Goal: Task Accomplishment & Management: Use online tool/utility

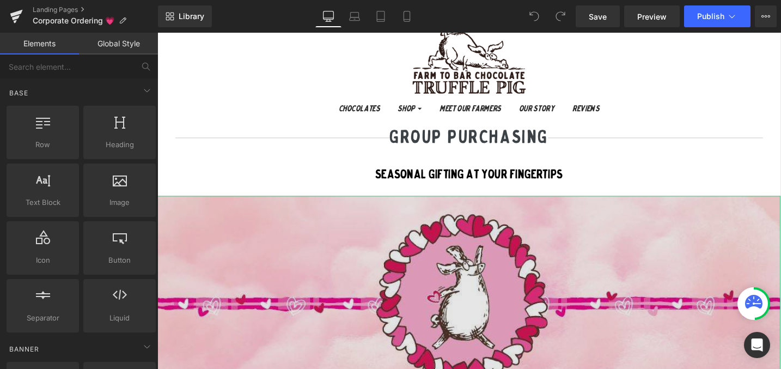
scroll to position [77, 0]
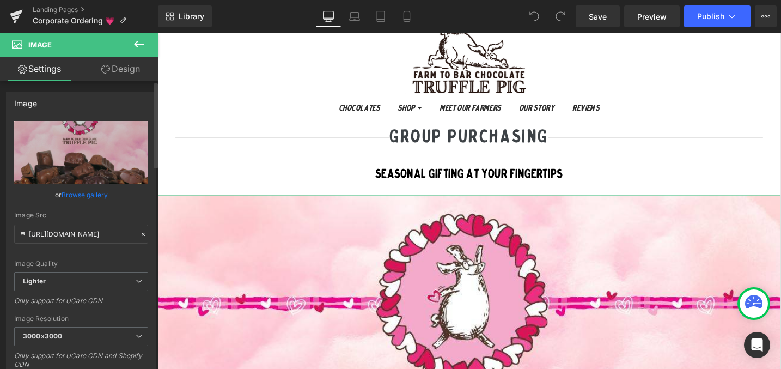
click at [73, 194] on link "Browse gallery" at bounding box center [85, 194] width 46 height 19
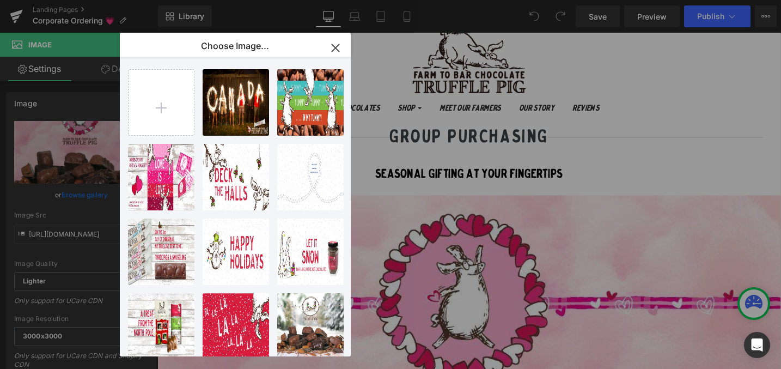
click at [335, 50] on icon "button" at bounding box center [335, 47] width 17 height 17
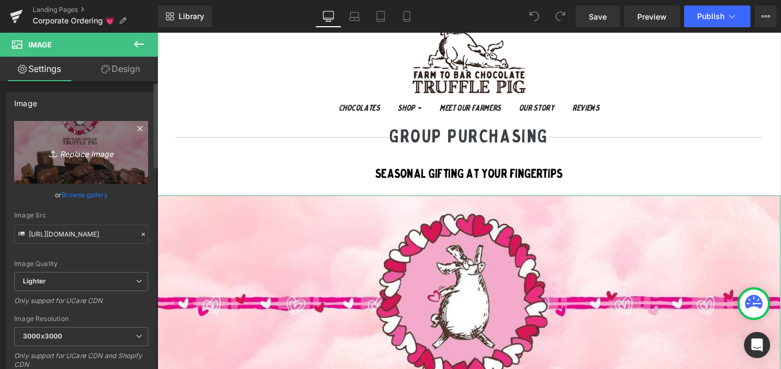
click at [77, 150] on icon "Replace Image" at bounding box center [81, 152] width 87 height 14
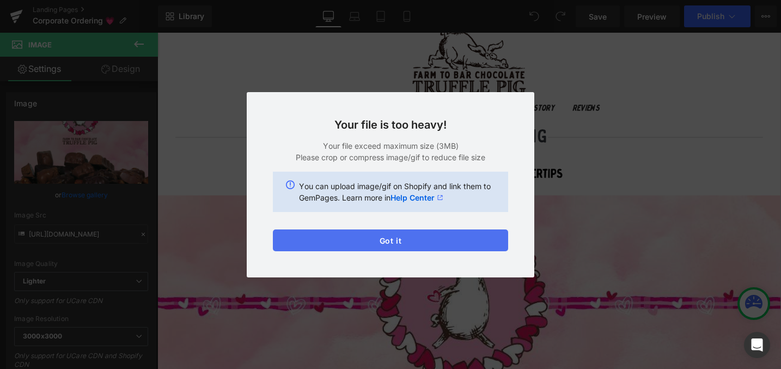
click at [434, 240] on button "Got it" at bounding box center [390, 240] width 235 height 22
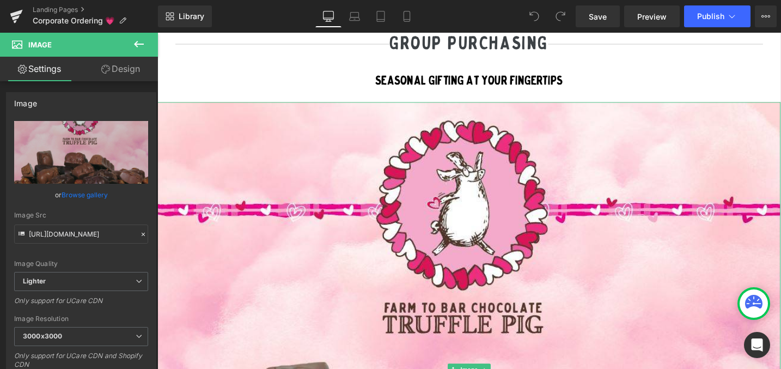
scroll to position [176, 0]
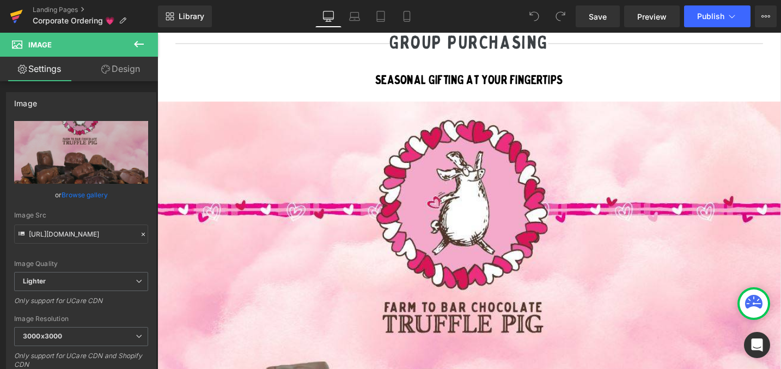
click at [24, 14] on link at bounding box center [16, 16] width 33 height 33
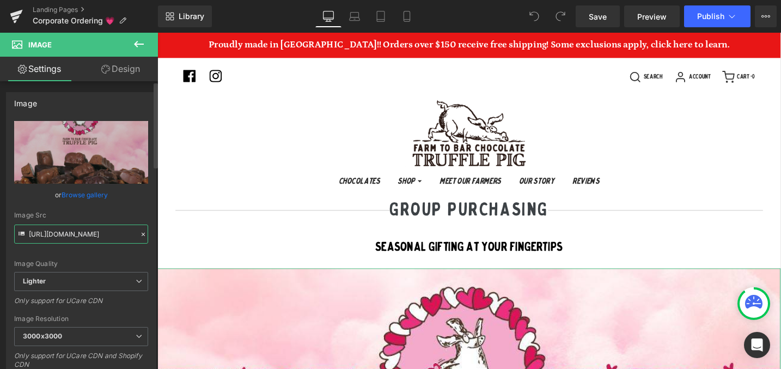
click at [79, 232] on input "https://ucarecdn.com/ded51d26-da38-42f9-92c2-aebdec46bd0e/-/format/auto/-/previ…" at bounding box center [81, 233] width 134 height 19
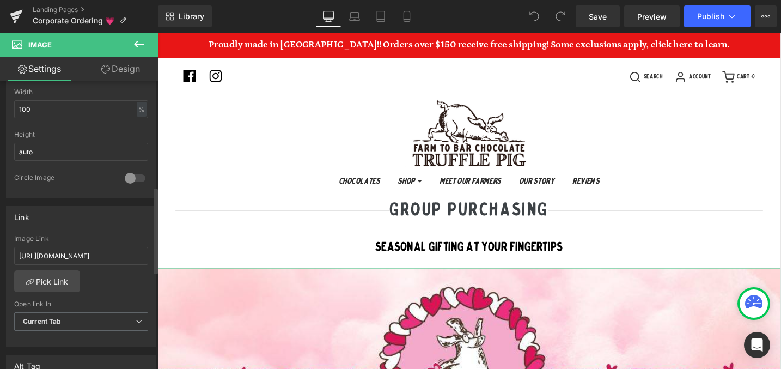
scroll to position [355, 0]
click at [96, 255] on input "https://cdn.shopify.com/s/files/1/0141/2359/7882/files/Halloween_Fundraiser.pdf…" at bounding box center [81, 254] width 134 height 18
paste input "TP_-_Online_Christmas_Catalogue_2021_-_COVER.png?v=1760570500"
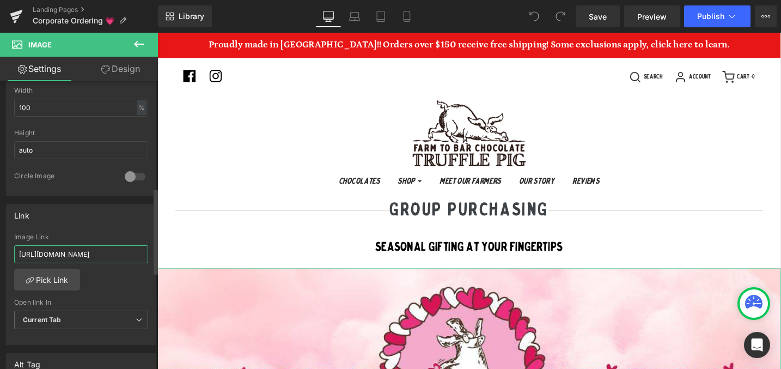
scroll to position [0, 268]
type input "https://cdn.shopify.com/s/files/1/0141/2359/7882/files/TP_-_Online_Christmas_Ca…"
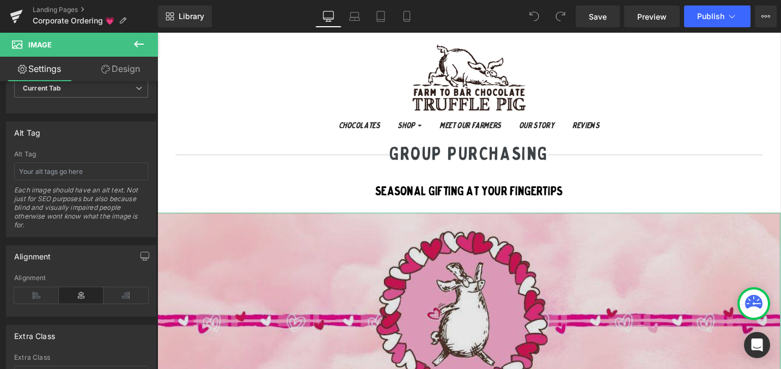
scroll to position [71, 0]
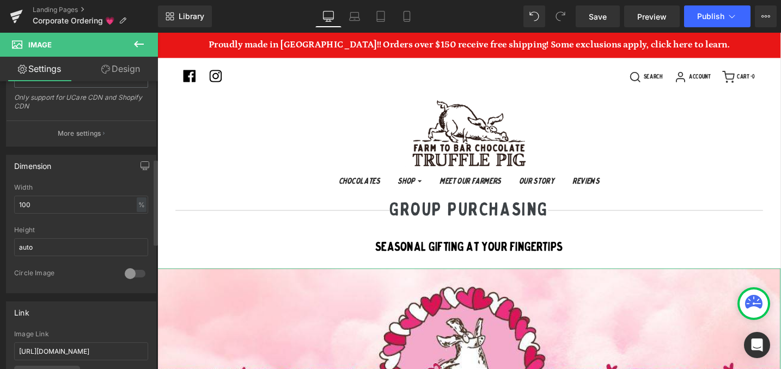
scroll to position [0, 0]
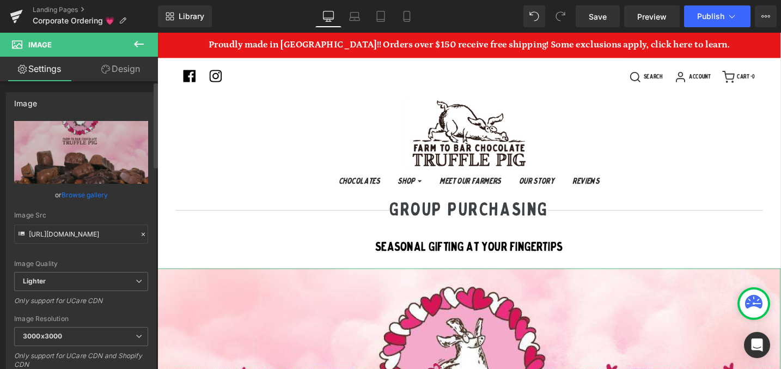
click at [85, 194] on link "Browse gallery" at bounding box center [85, 194] width 46 height 19
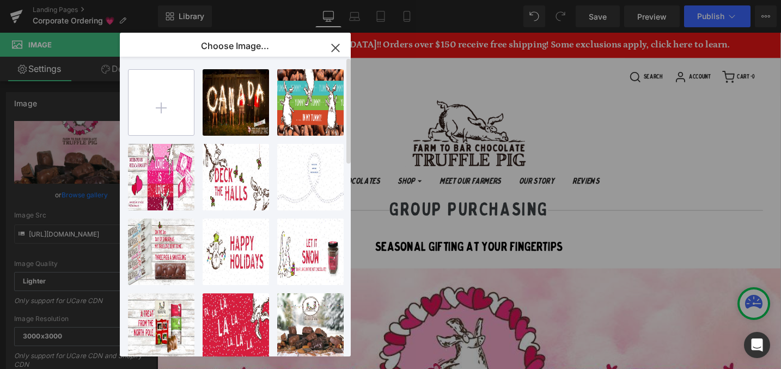
click at [159, 113] on input "file" at bounding box center [160, 102] width 65 height 65
type input "C:\fakepath\TP - Online Christmas Catalogue 2021 - COVER.png"
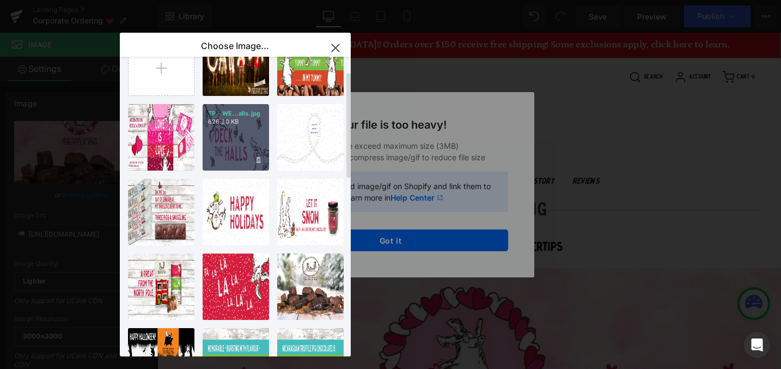
scroll to position [41, 0]
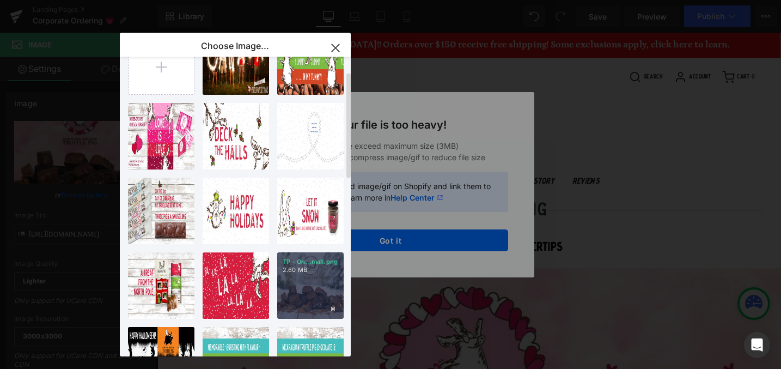
click at [314, 281] on div "TP - On...mall.png 2.60 MB" at bounding box center [310, 285] width 66 height 66
type input "https://ucarecdn.com/7d9718a8-db19-46f6-b24d-2d6c9dbe33e8/-/format/auto/-/previ…"
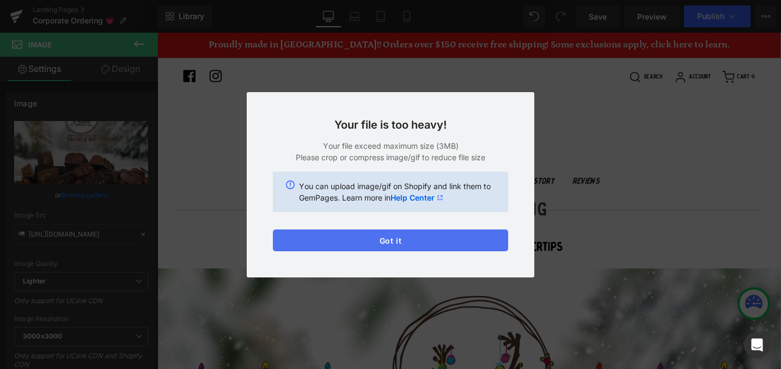
click at [348, 239] on button "Got it" at bounding box center [390, 240] width 235 height 22
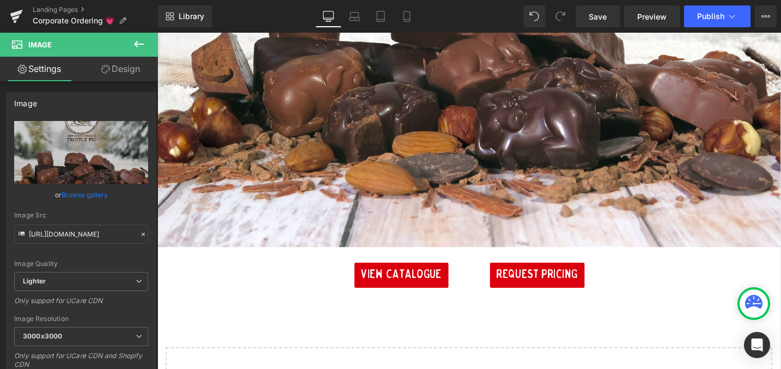
scroll to position [637, 0]
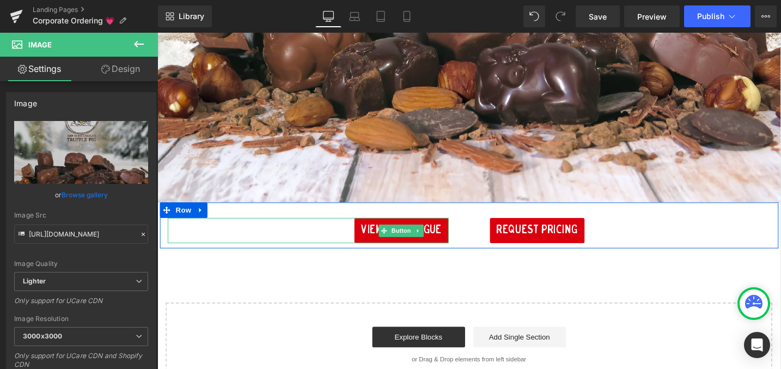
click at [385, 242] on span "View Catalogue" at bounding box center [414, 241] width 85 height 13
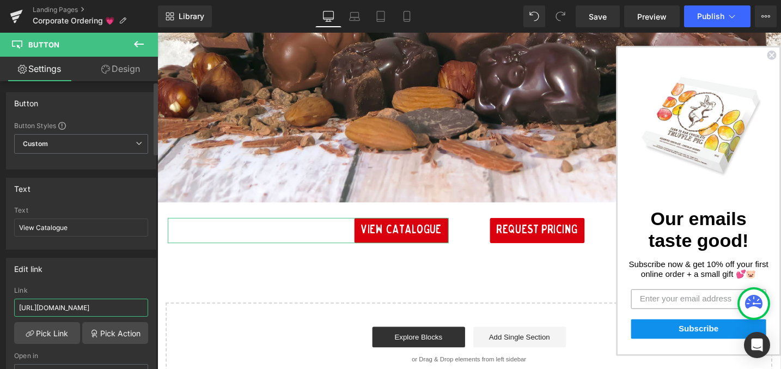
click at [69, 300] on input "https://cdn.shopify.com/s/files/1/0141/2359/7882/files/Everyday_Catalogue_2025.…" at bounding box center [81, 307] width 134 height 18
paste input "Christmas_Catalogue_2025.pdf?v=1760570499"
type input "[URL][DOMAIN_NAME]"
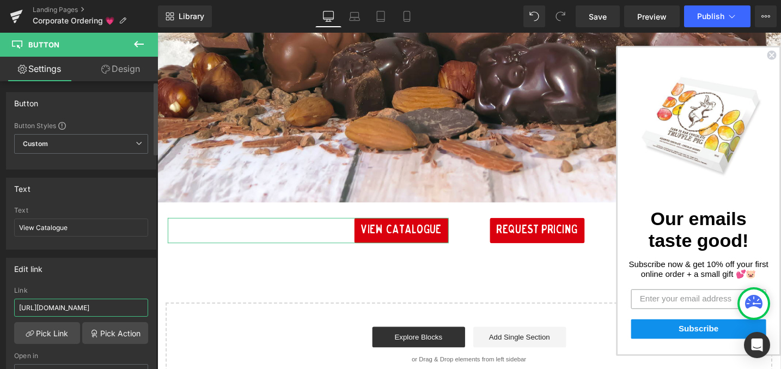
scroll to position [0, 196]
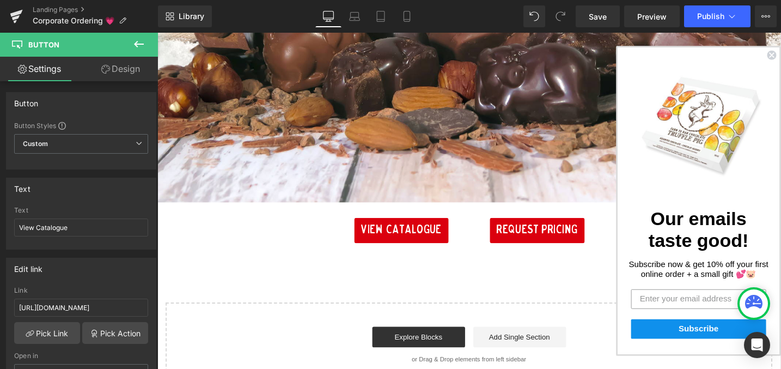
click at [780, 60] on form "Our emails taste good! Subscribe now & get 10% off your first online order + a …" at bounding box center [729, 210] width 174 height 327
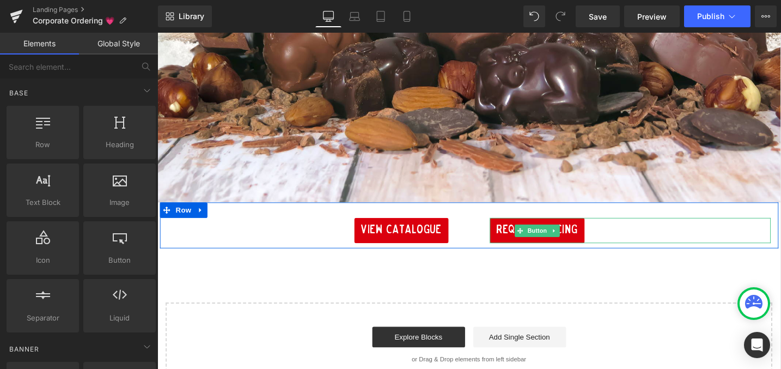
click at [582, 240] on span "REQUEST PRICING" at bounding box center [559, 241] width 86 height 13
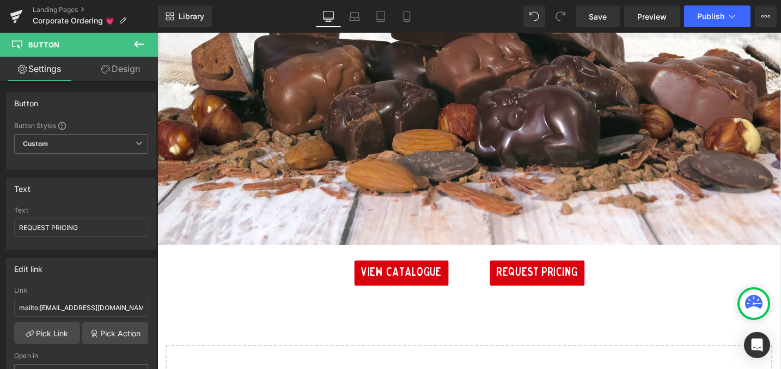
scroll to position [578, 0]
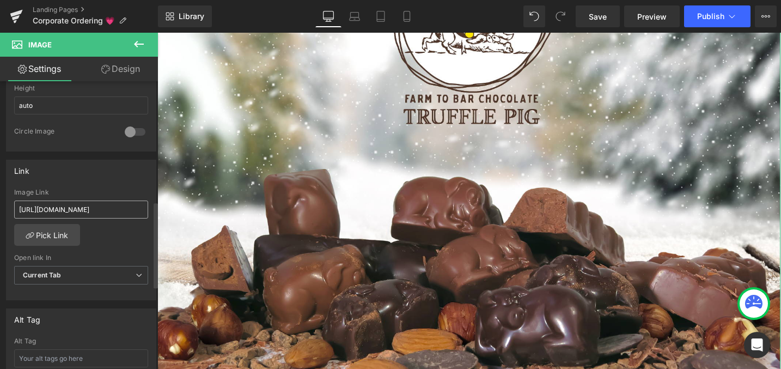
scroll to position [401, 0]
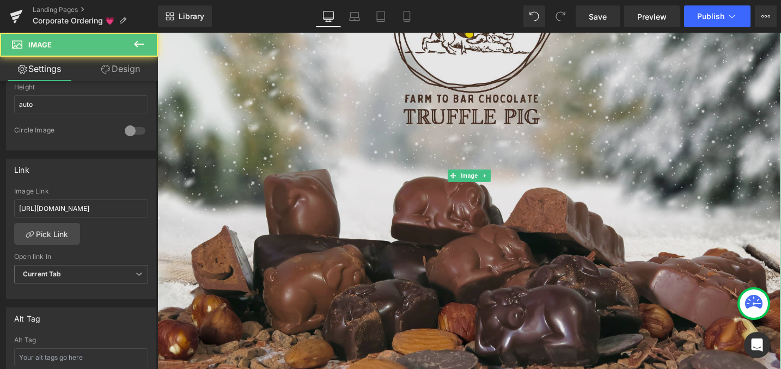
click at [259, 139] on img at bounding box center [486, 183] width 658 height 568
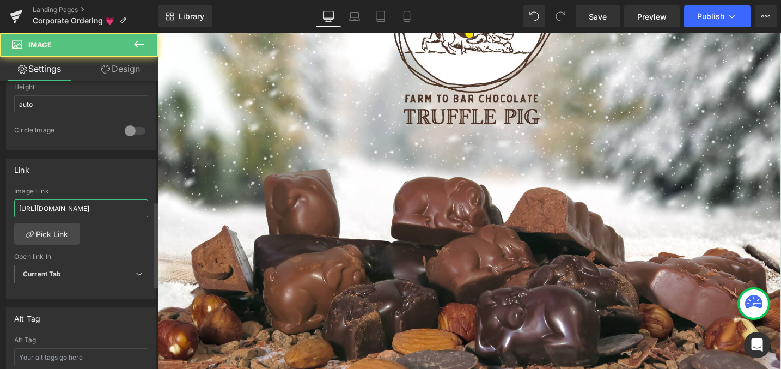
click at [96, 207] on input "https://cdn.shopify.com/s/files/1/0141/2359/7882/files/TP_-_Online_Christmas_Ca…" at bounding box center [81, 208] width 134 height 18
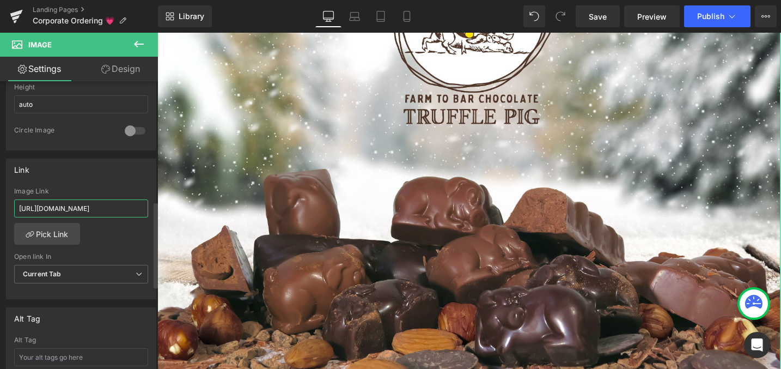
click at [96, 207] on input "https://cdn.shopify.com/s/files/1/0141/2359/7882/files/TP_-_Online_Christmas_Ca…" at bounding box center [81, 208] width 134 height 18
paste input "Christmas_Catalogue_2025.pdf?v=1760570499"
type input "[URL][DOMAIN_NAME]"
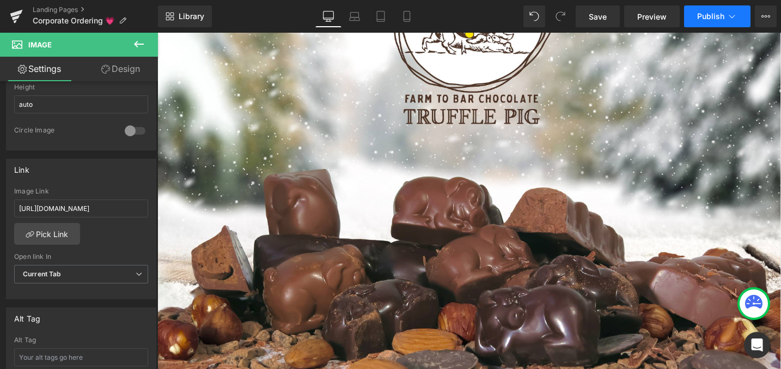
click at [717, 20] on span "Publish" at bounding box center [710, 16] width 27 height 9
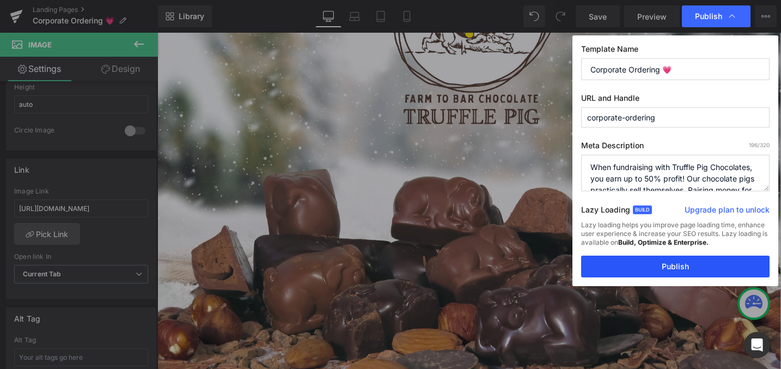
click at [652, 265] on button "Publish" at bounding box center [675, 266] width 188 height 22
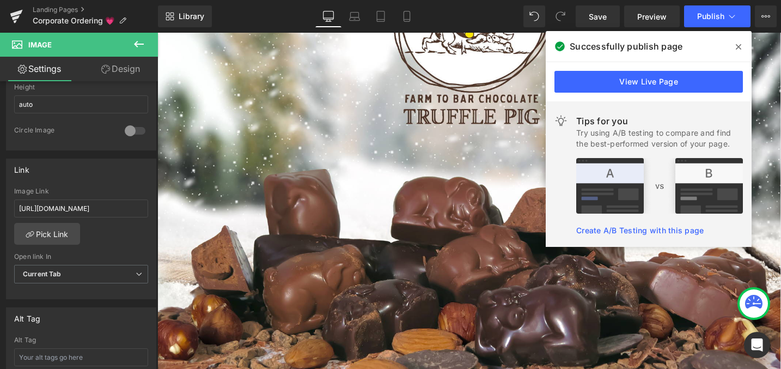
click at [740, 47] on icon at bounding box center [737, 46] width 5 height 9
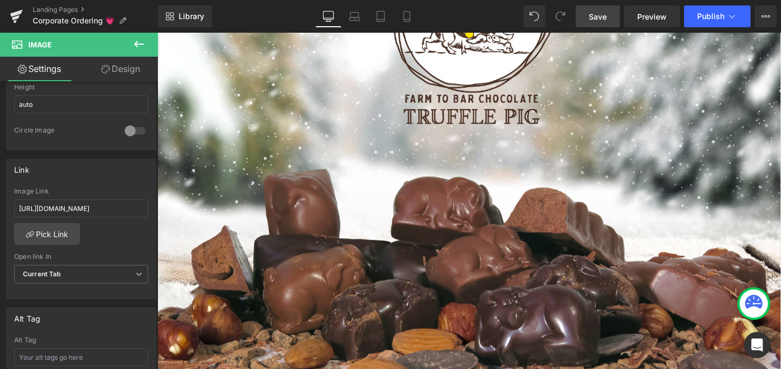
click at [592, 17] on span "Save" at bounding box center [597, 16] width 18 height 11
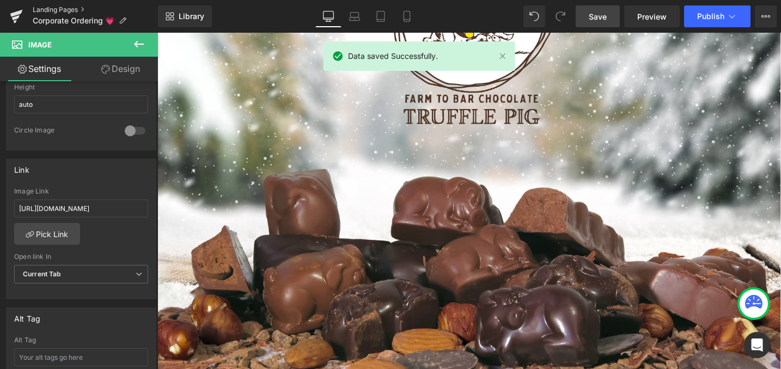
click at [53, 7] on link "Landing Pages" at bounding box center [95, 9] width 125 height 9
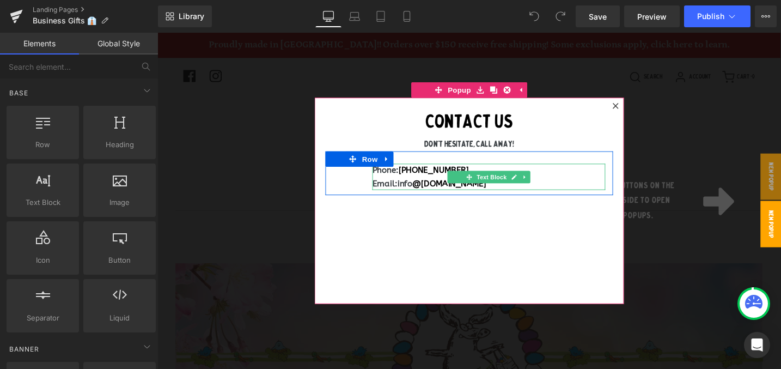
click at [415, 188] on p "Email: info @[DOMAIN_NAME]" at bounding box center [507, 192] width 246 height 14
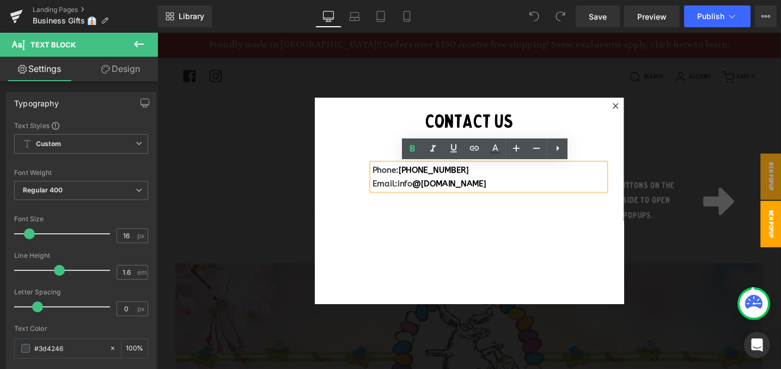
click at [640, 108] on icon at bounding box center [641, 110] width 6 height 6
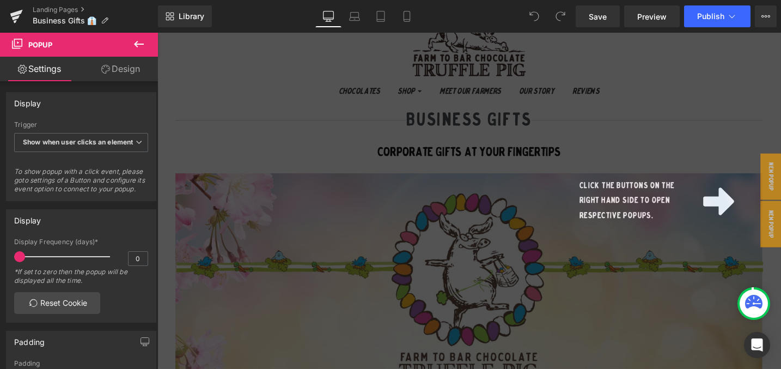
scroll to position [98, 0]
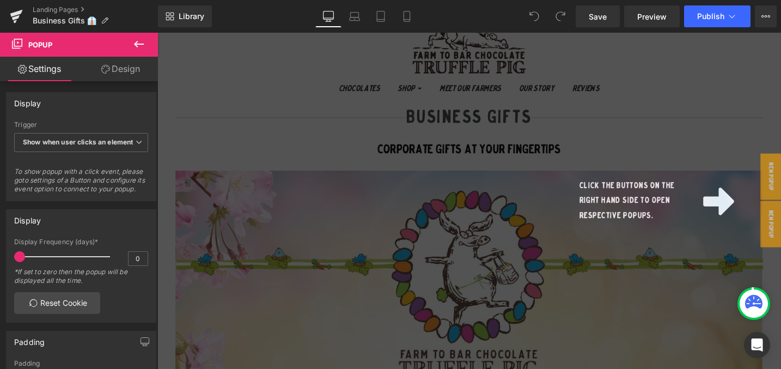
click at [476, 222] on div "Click the buttons on the right hand side to open respective popups." at bounding box center [486, 210] width 659 height 355
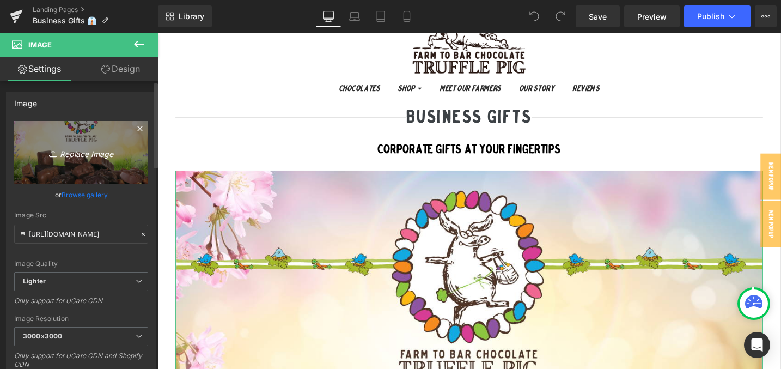
click at [70, 152] on icon "Replace Image" at bounding box center [81, 152] width 87 height 14
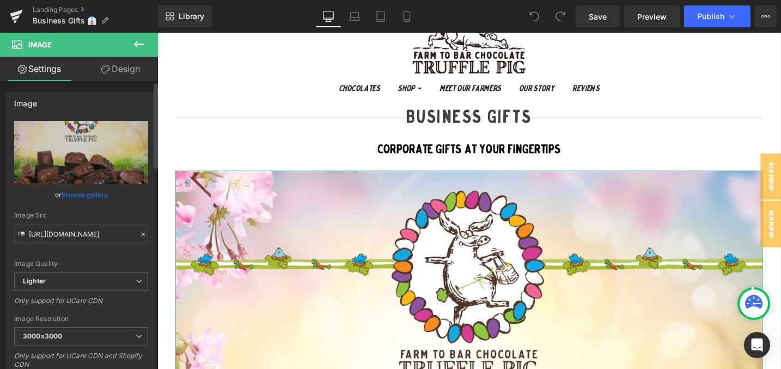
click at [86, 195] on link "Browse gallery" at bounding box center [85, 194] width 46 height 19
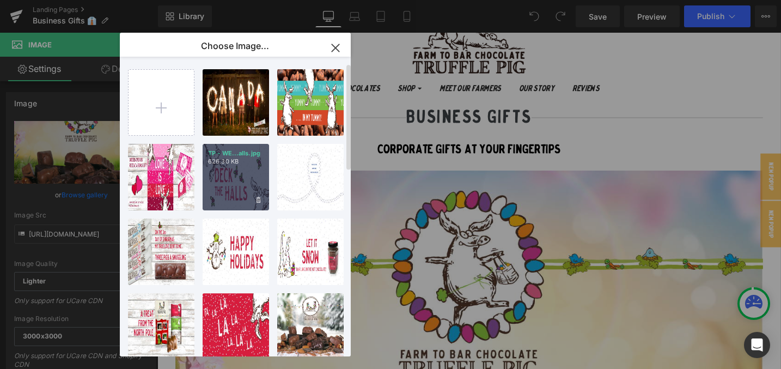
scroll to position [47, 0]
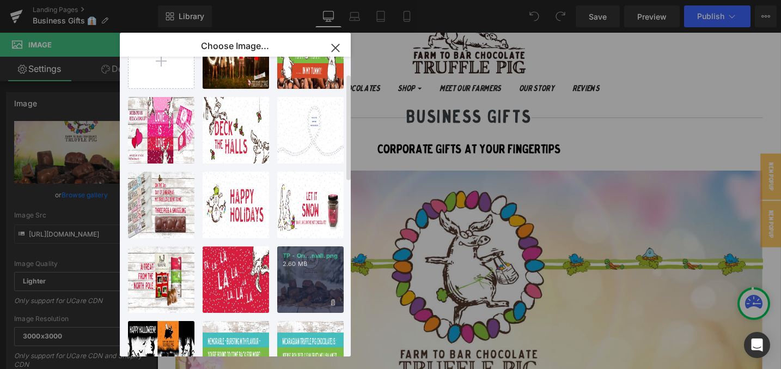
click at [304, 261] on p "2.60 MB" at bounding box center [311, 264] width 56 height 8
type input "https://ucarecdn.com/7d9718a8-db19-46f6-b24d-2d6c9dbe33e8/-/format/auto/-/previ…"
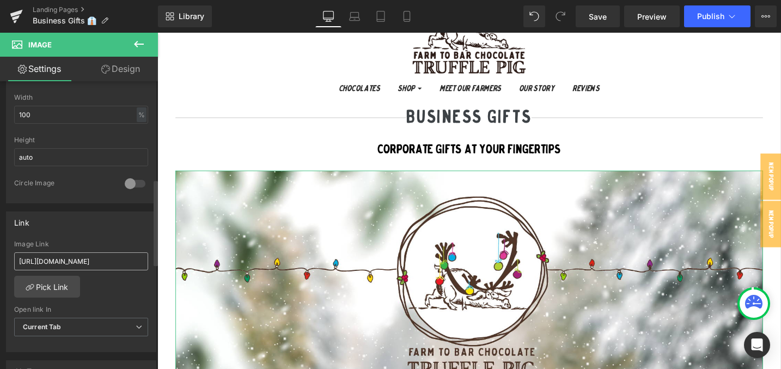
scroll to position [358, 0]
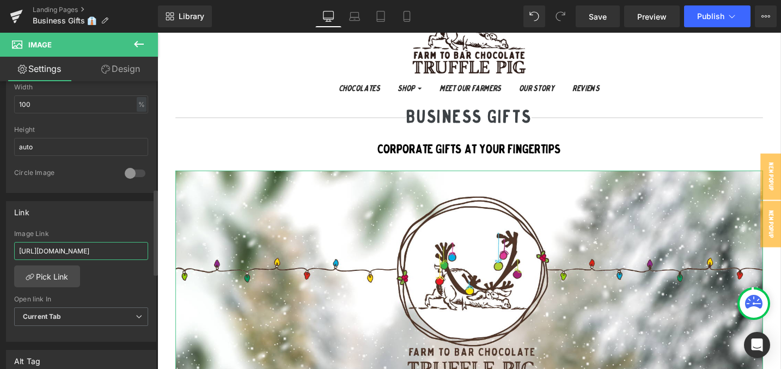
click at [82, 249] on input "https://cdn.shopify.com/s/files/1/0141/2359/7882/files/HOLIDAY_ORDER_FORMS_2024…" at bounding box center [81, 251] width 134 height 18
paste input "Christmas_Catalogue_2025.pdf?v=1760570499"
type input "[URL][DOMAIN_NAME]"
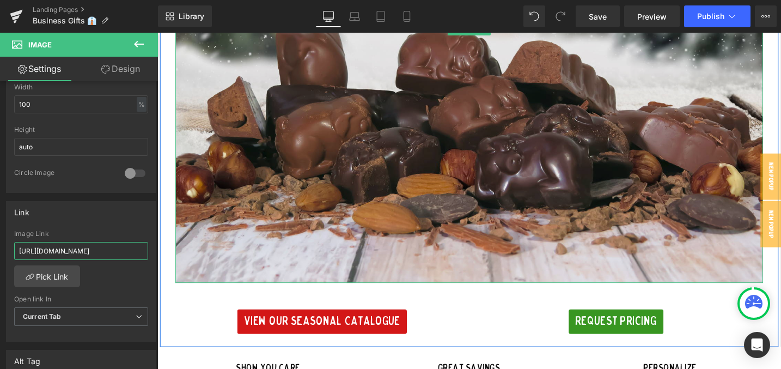
scroll to position [525, 0]
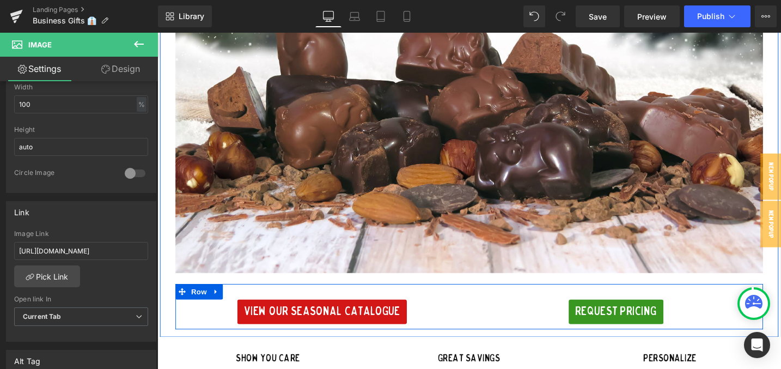
click at [278, 323] on span "View our seasonal Catalogue" at bounding box center [331, 327] width 165 height 13
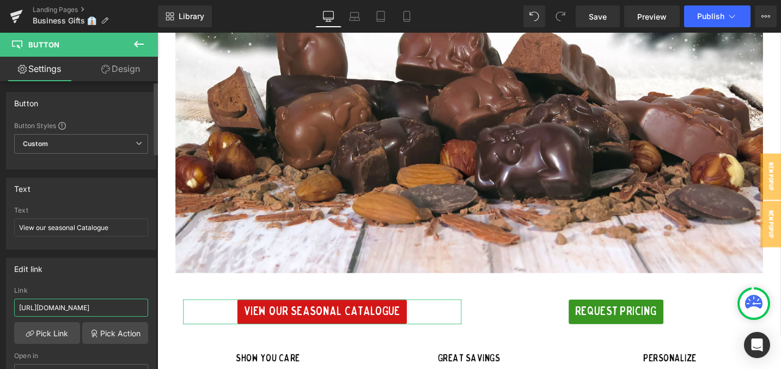
click at [74, 304] on input "https://cdn.shopify.com/s/files/1/0141/2359/7882/files/Easter_Catalogue_2025_co…" at bounding box center [81, 307] width 134 height 18
type input "[URL][DOMAIN_NAME]"
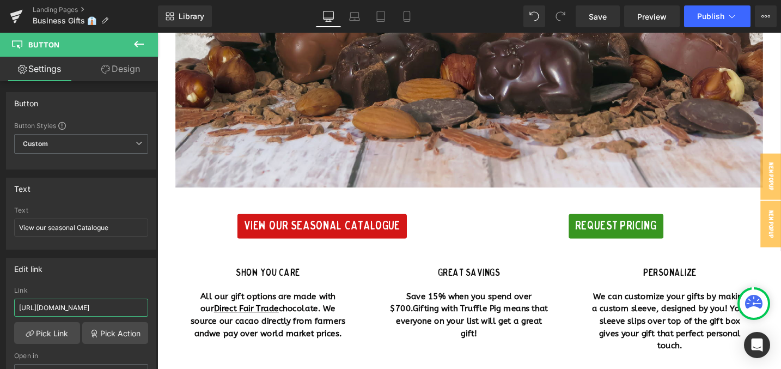
scroll to position [618, 0]
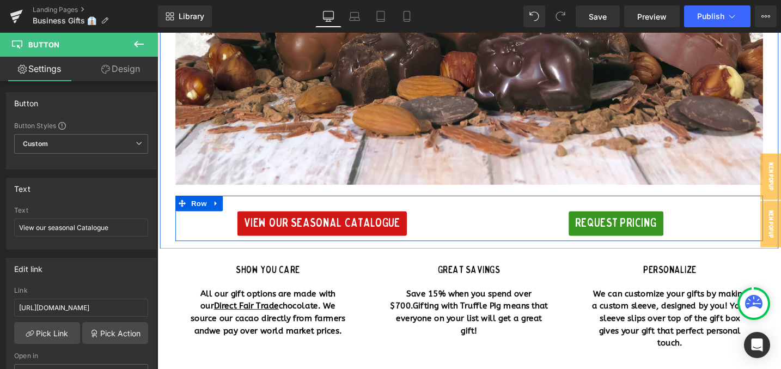
click at [491, 235] on div "request pricing Button" at bounding box center [642, 234] width 310 height 26
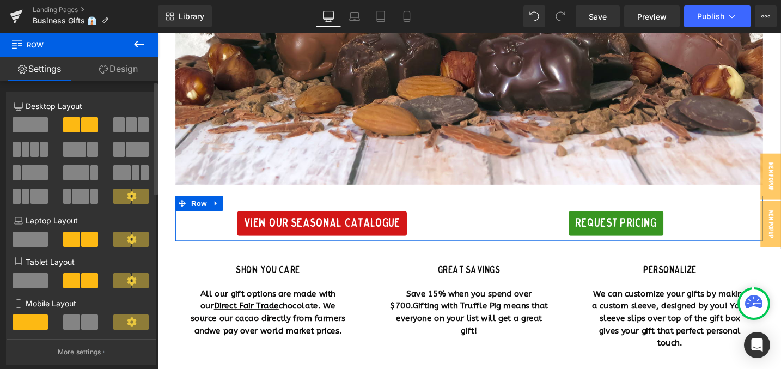
click at [128, 122] on span at bounding box center [131, 124] width 11 height 15
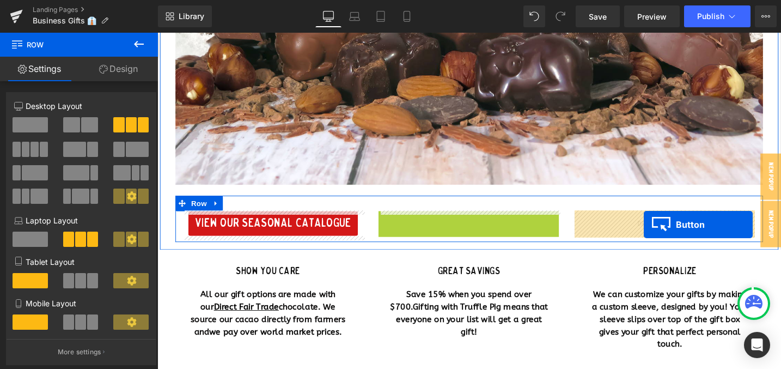
drag, startPoint x: 497, startPoint y: 235, endPoint x: 668, endPoint y: 234, distance: 170.9
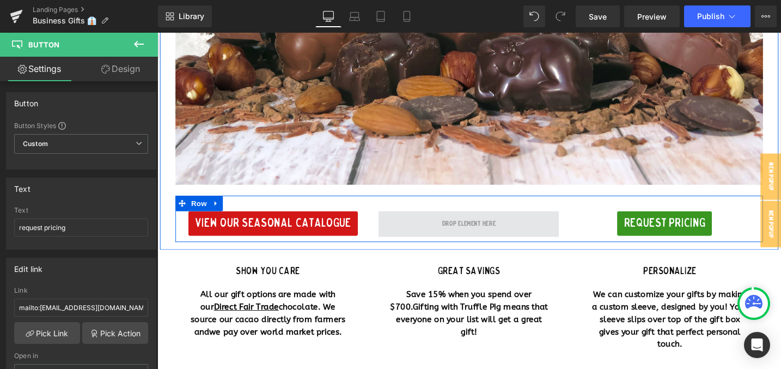
click at [465, 231] on span at bounding box center [486, 234] width 64 height 17
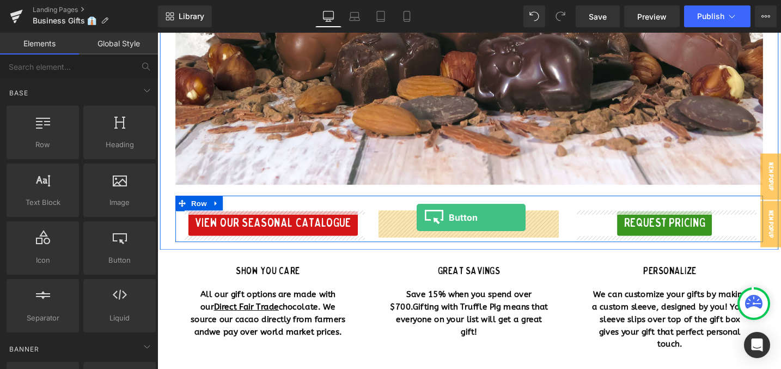
drag, startPoint x: 268, startPoint y: 285, endPoint x: 431, endPoint y: 228, distance: 173.0
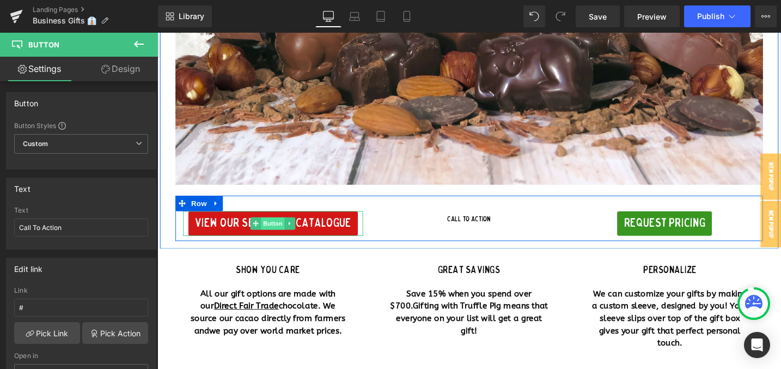
click at [279, 229] on span "Button" at bounding box center [279, 234] width 25 height 13
click at [298, 235] on icon at bounding box center [298, 234] width 6 height 7
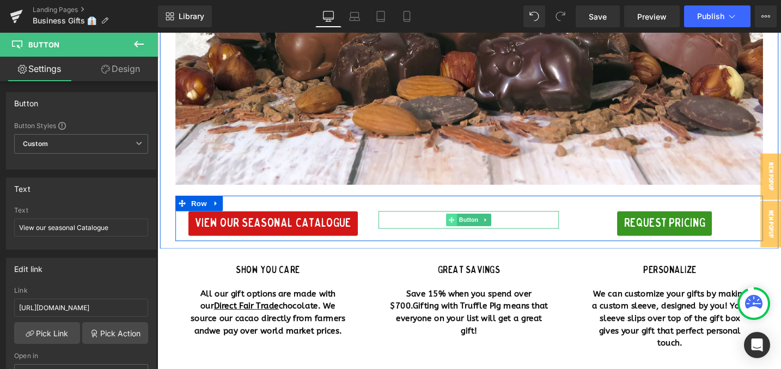
click at [466, 228] on icon at bounding box center [468, 230] width 6 height 7
click at [506, 230] on icon at bounding box center [504, 230] width 6 height 7
click at [504, 229] on link at bounding box center [498, 230] width 11 height 13
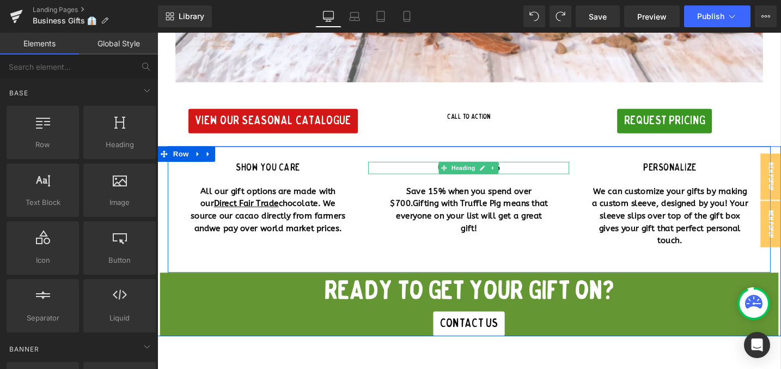
scroll to position [690, 0]
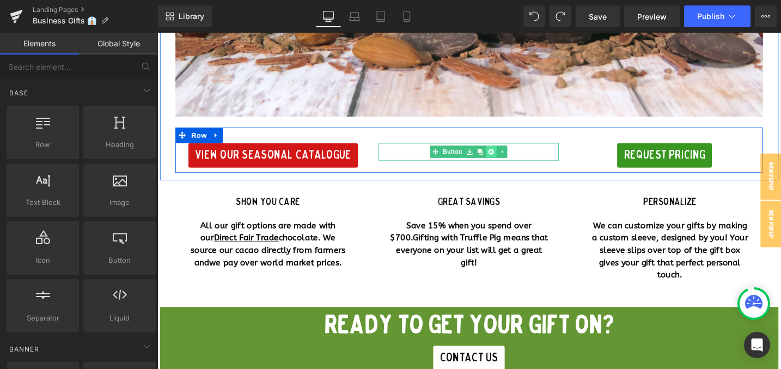
click at [508, 157] on icon at bounding box center [510, 158] width 6 height 7
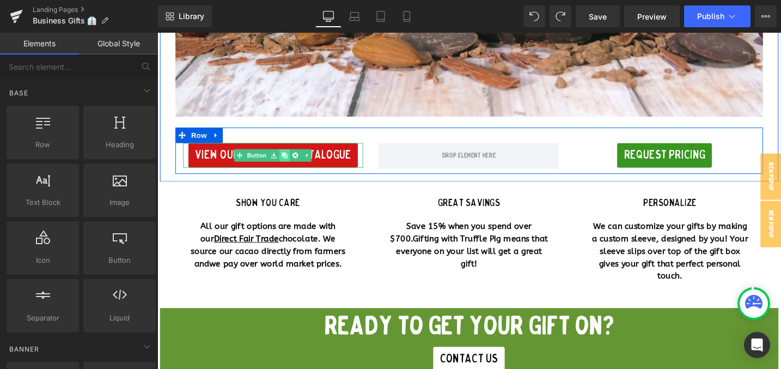
click at [288, 159] on link at bounding box center [291, 162] width 11 height 13
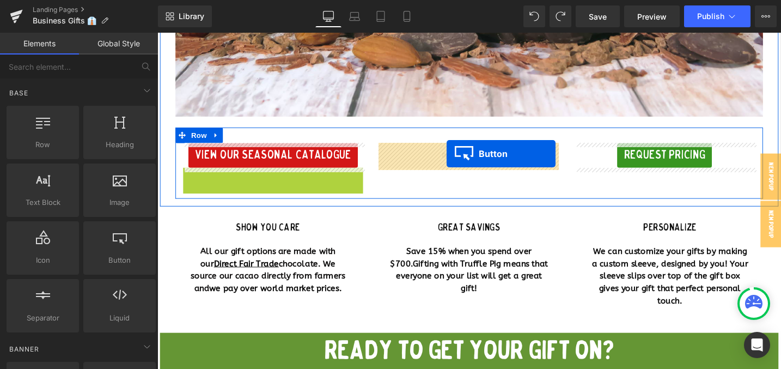
drag, startPoint x: 291, startPoint y: 191, endPoint x: 463, endPoint y: 161, distance: 174.7
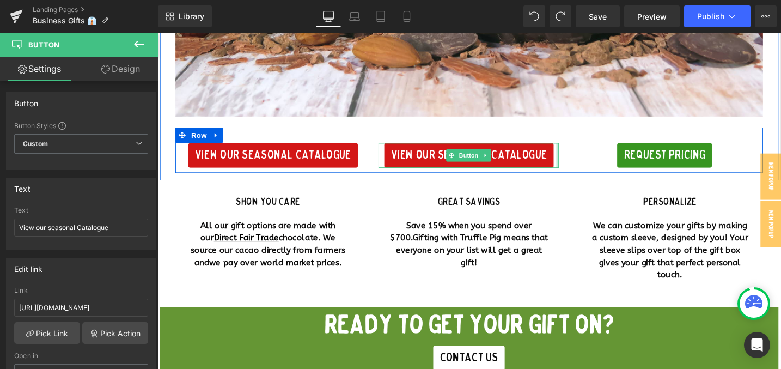
click at [442, 161] on span "View our seasonal Catalogue" at bounding box center [486, 162] width 165 height 13
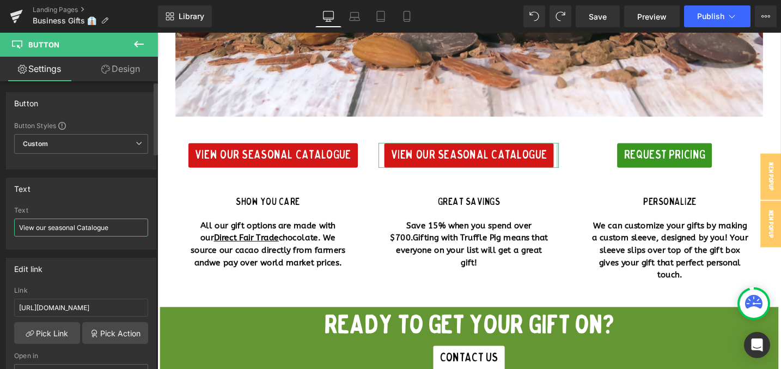
click at [36, 226] on input "View our seasonal Catalogue" at bounding box center [81, 227] width 134 height 18
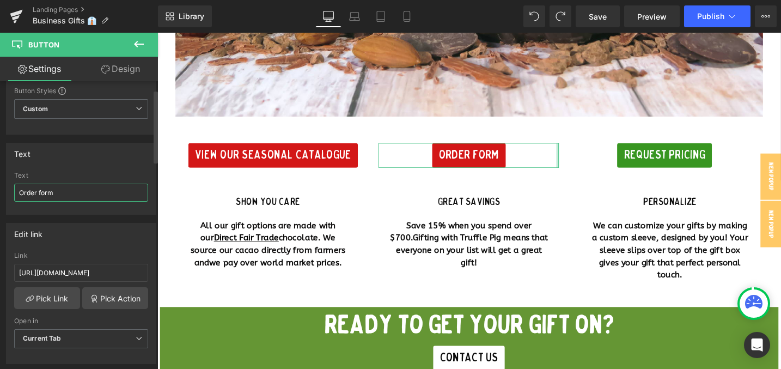
scroll to position [35, 0]
type input "Order form"
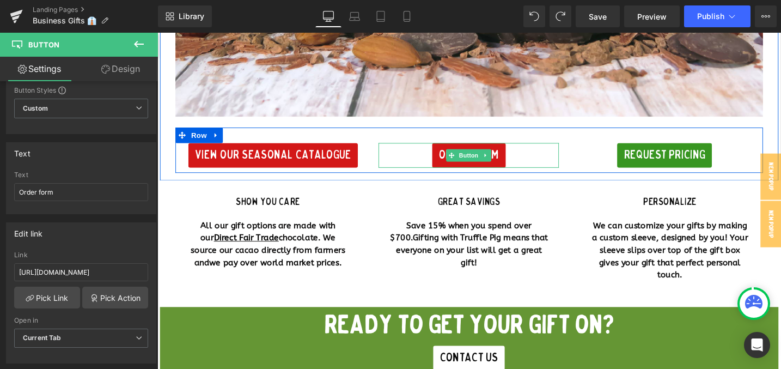
click at [458, 161] on span "Order form" at bounding box center [487, 162] width 64 height 13
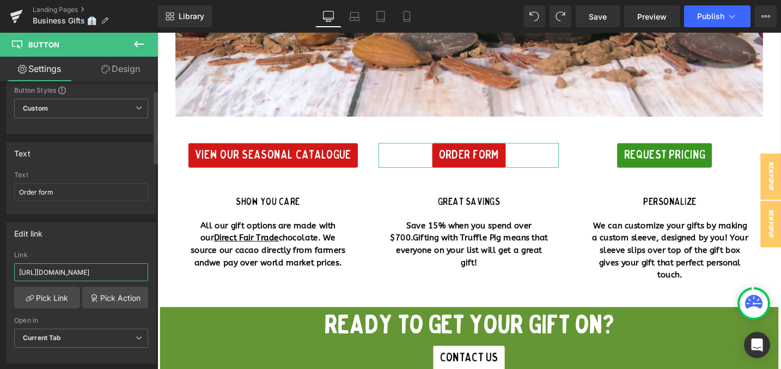
click at [45, 272] on input "[URL][DOMAIN_NAME]" at bounding box center [81, 272] width 134 height 18
paste input "HOLIDAY_ORDER_FORMS_2025.xlsx"
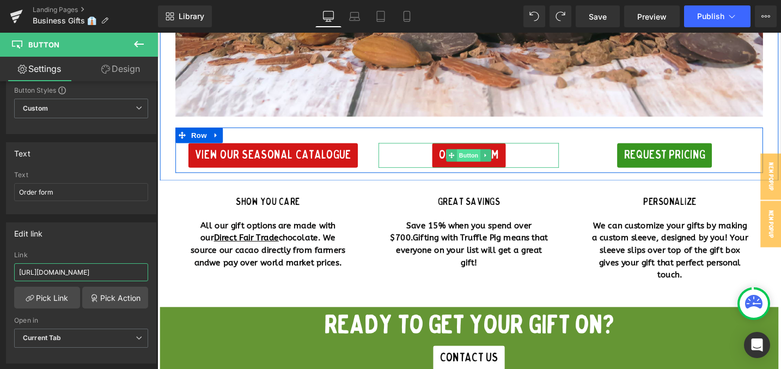
click at [488, 158] on span "Button" at bounding box center [486, 162] width 25 height 13
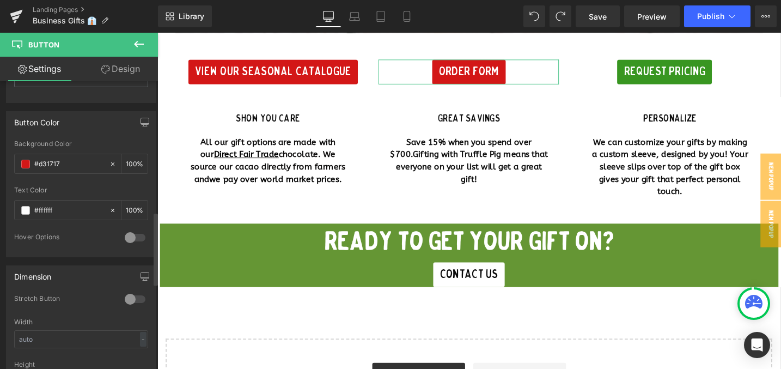
scroll to position [520, 0]
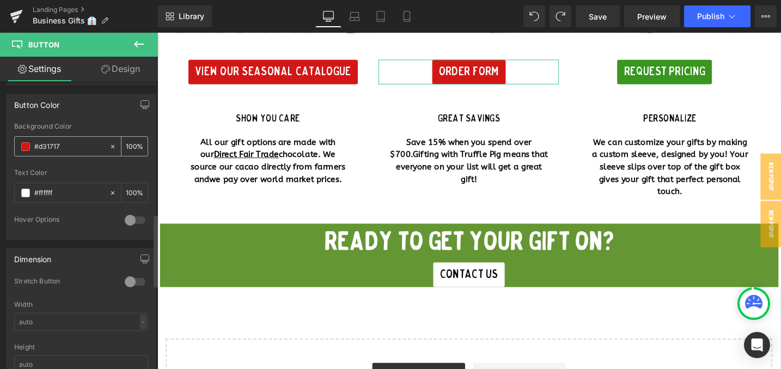
type input "https://cdn.shopify.com/s/files/1/0141/2359/7882/files/HOLIDAY_ORDER_FORMS_2025…"
click at [43, 144] on input "#d31717" at bounding box center [69, 146] width 70 height 12
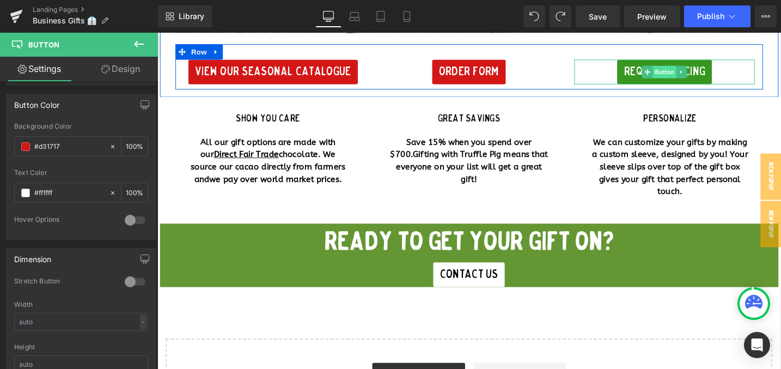
click at [687, 76] on span "Button" at bounding box center [693, 74] width 25 height 13
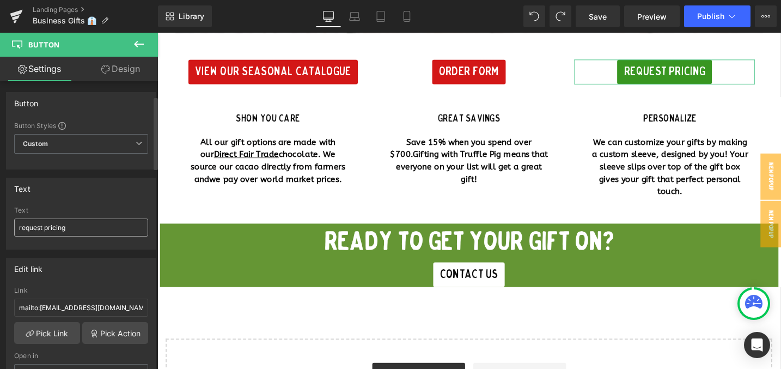
scroll to position [374, 0]
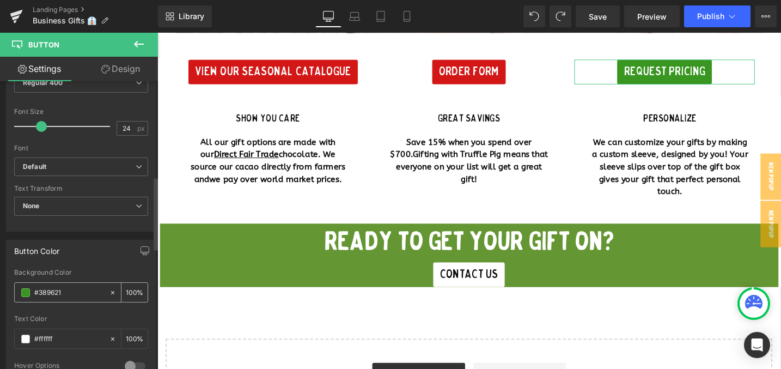
click at [74, 285] on div "#389621" at bounding box center [62, 292] width 94 height 19
paste input "#d31717"
type input "#d31717#389621"
type input "0"
type input "#d31717"
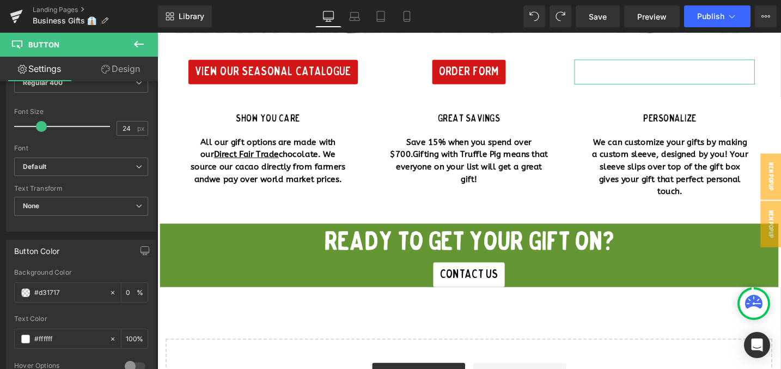
type input "100"
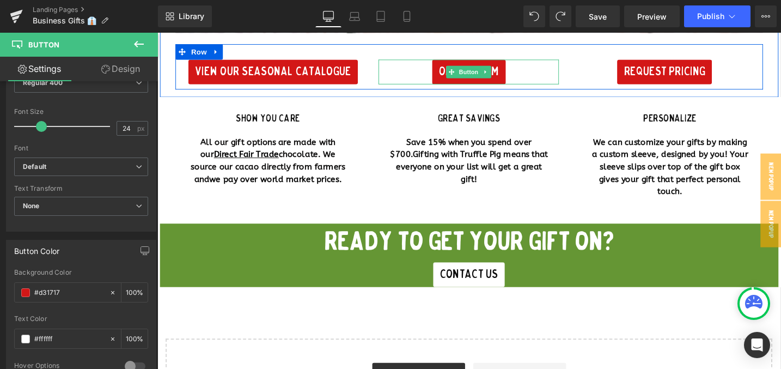
click at [475, 81] on link "Order form" at bounding box center [486, 74] width 78 height 26
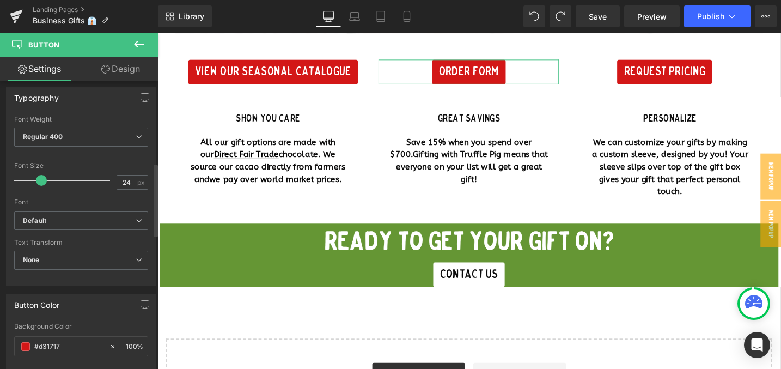
scroll to position [321, 0]
click at [52, 345] on input "#d31717" at bounding box center [69, 346] width 70 height 12
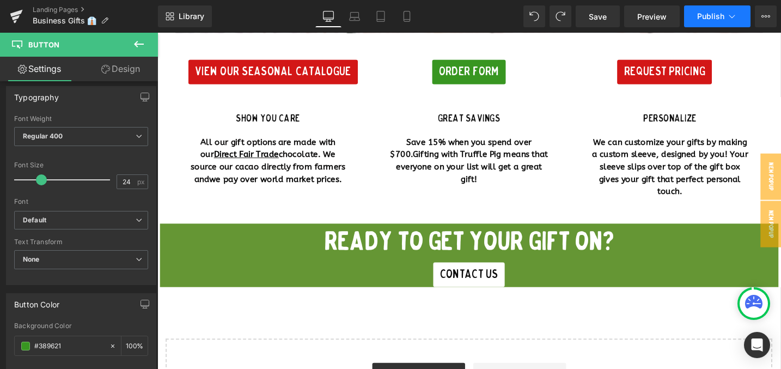
type input "#389621"
click at [707, 17] on span "Publish" at bounding box center [710, 16] width 27 height 9
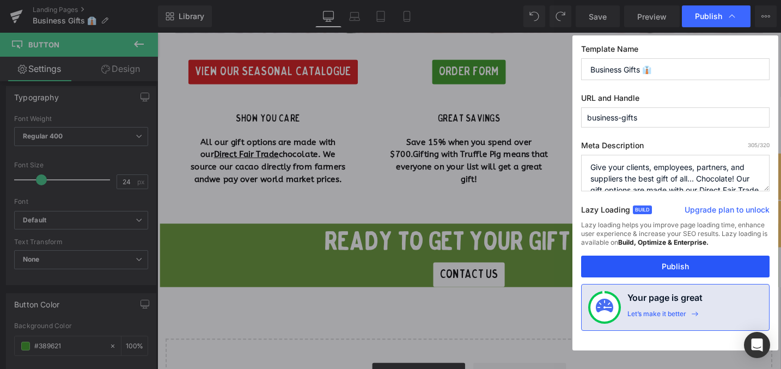
click at [658, 267] on button "Publish" at bounding box center [675, 266] width 188 height 22
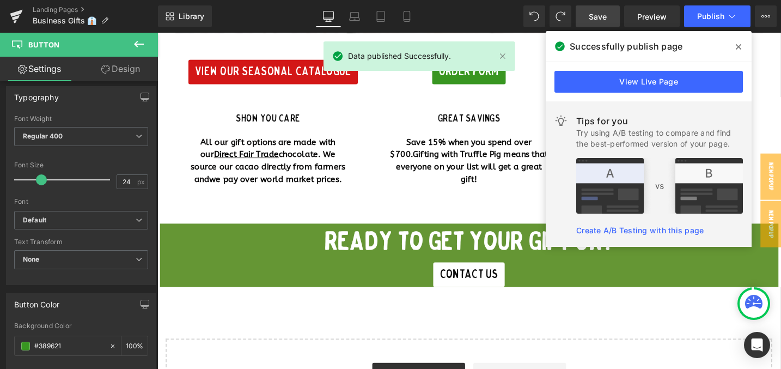
click at [588, 13] on link "Save" at bounding box center [597, 16] width 44 height 22
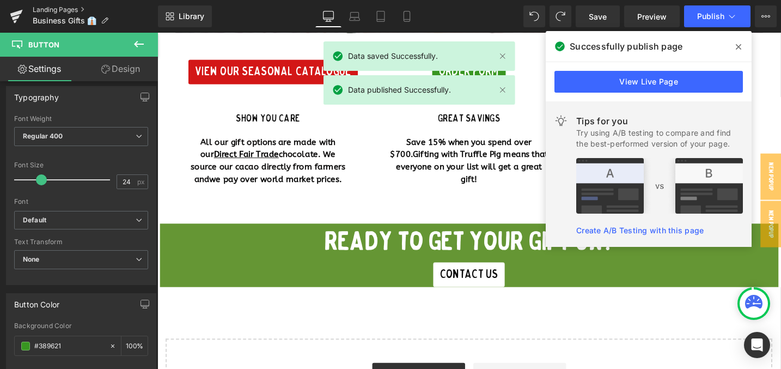
click at [40, 8] on link "Landing Pages" at bounding box center [95, 9] width 125 height 9
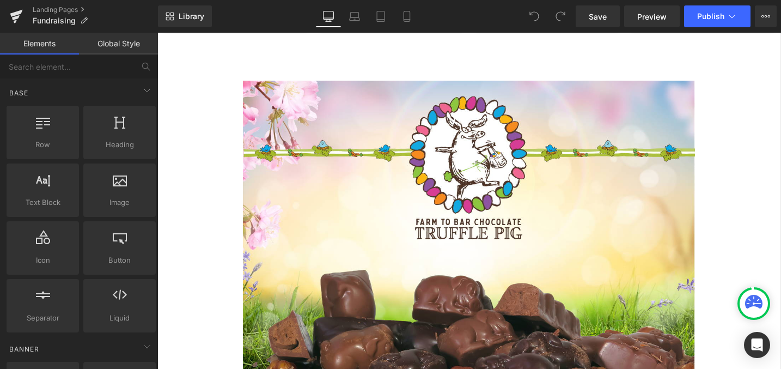
scroll to position [891, 0]
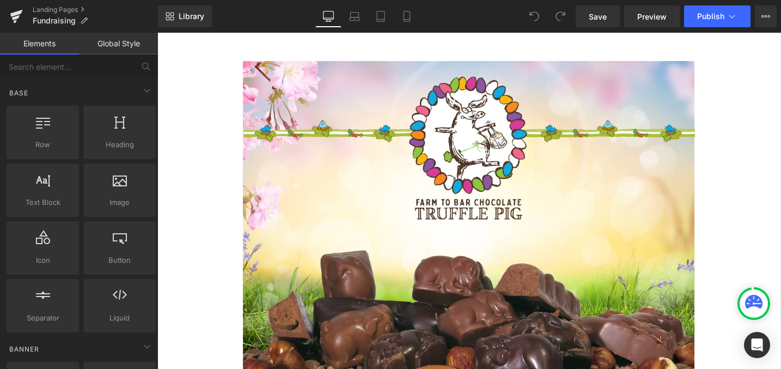
click at [347, 207] on img at bounding box center [487, 269] width 478 height 412
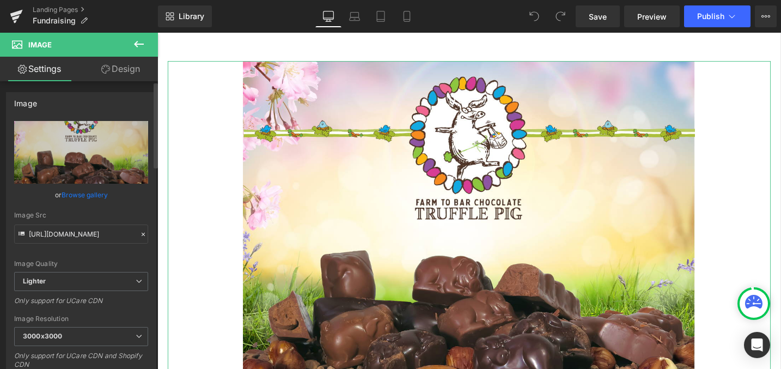
click at [78, 195] on link "Browse gallery" at bounding box center [85, 194] width 46 height 19
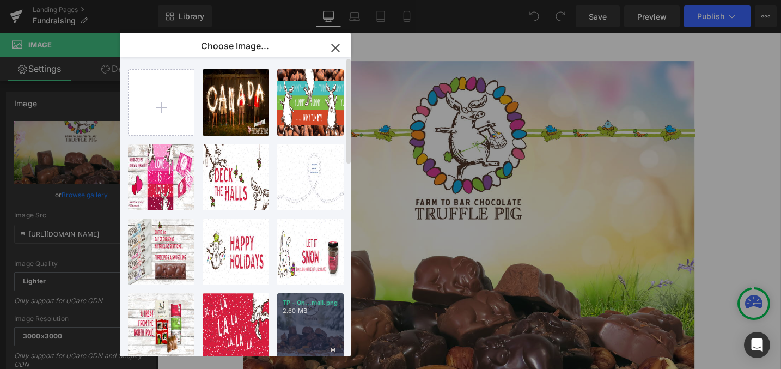
click at [312, 311] on p "2.60 MB" at bounding box center [311, 310] width 56 height 8
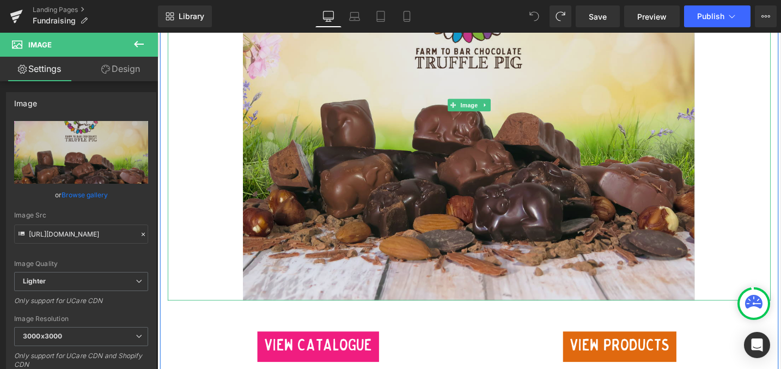
scroll to position [1082, 0]
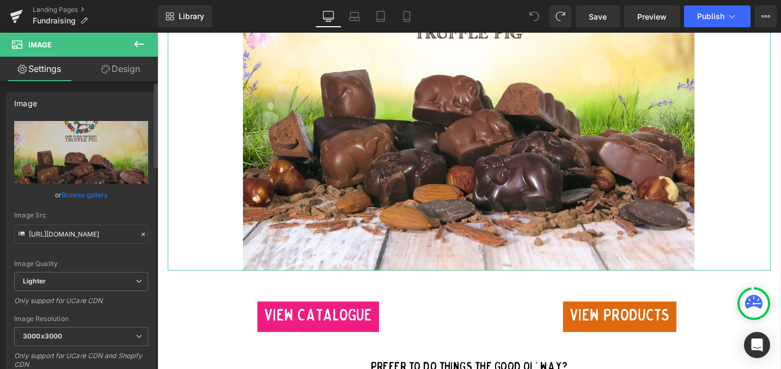
click at [89, 197] on link "Browse gallery" at bounding box center [85, 194] width 46 height 19
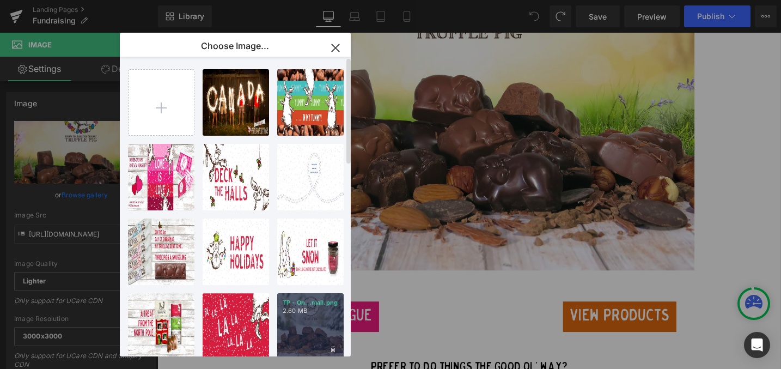
click at [300, 314] on p "2.60 MB" at bounding box center [311, 310] width 56 height 8
type input "https://ucarecdn.com/7d9718a8-db19-46f6-b24d-2d6c9dbe33e8/-/format/auto/-/previ…"
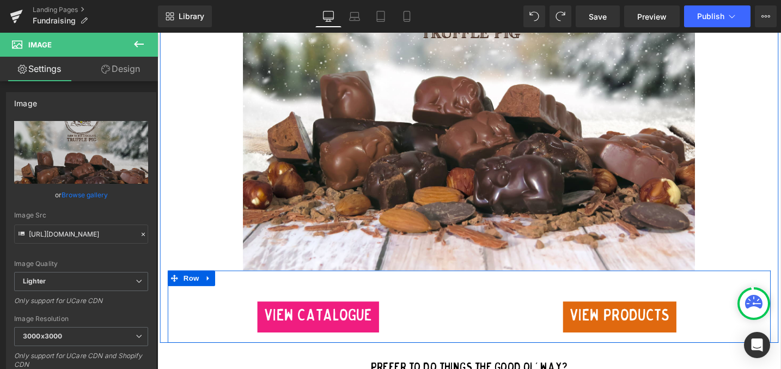
click at [291, 352] on div "VIEW CATALOGUE Button" at bounding box center [327, 327] width 318 height 54
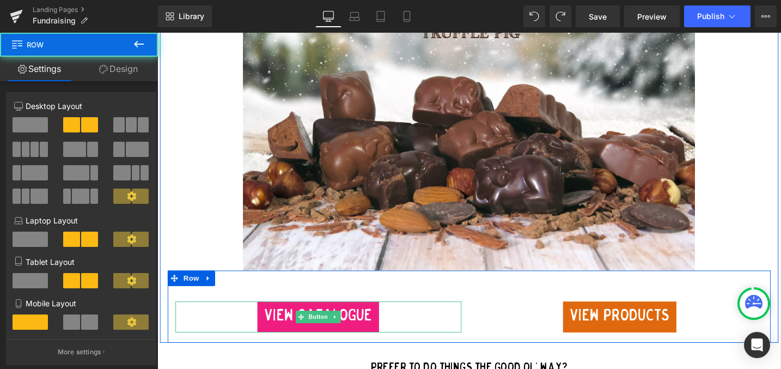
click at [295, 338] on span "VIEW CATALOGUE" at bounding box center [327, 332] width 114 height 25
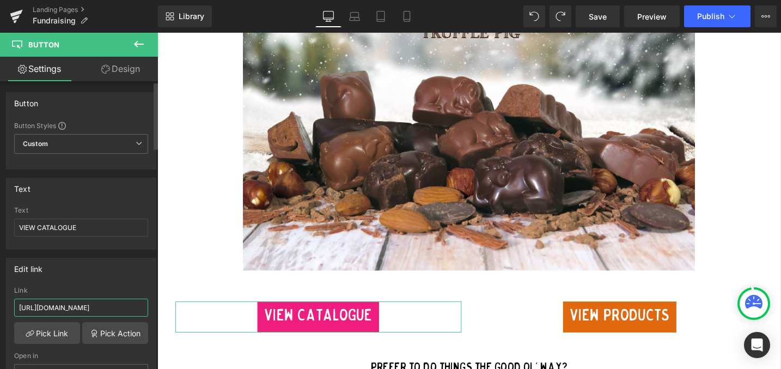
click at [64, 308] on input "https://cdn.shopify.com/s/files/1/0141/2359/7882/files/Easter_Catalogue_2025_co…" at bounding box center [81, 307] width 134 height 18
paste input "Christmas_Catalogue_2025.pdf?v=1760570499"
click at [64, 308] on input "https://cdn.shopify.com/s/files/1/0141/2359/7882/files/Easter_Catalogue_2025_co…" at bounding box center [81, 307] width 134 height 18
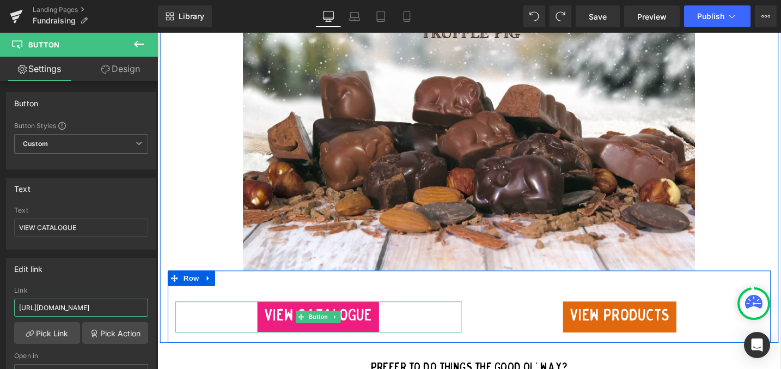
type input "[URL][DOMAIN_NAME]"
click at [440, 331] on div "VIEW CATALOGUE" at bounding box center [327, 332] width 302 height 33
click at [500, 336] on div "VIEW PRODUCTS" at bounding box center [646, 332] width 302 height 33
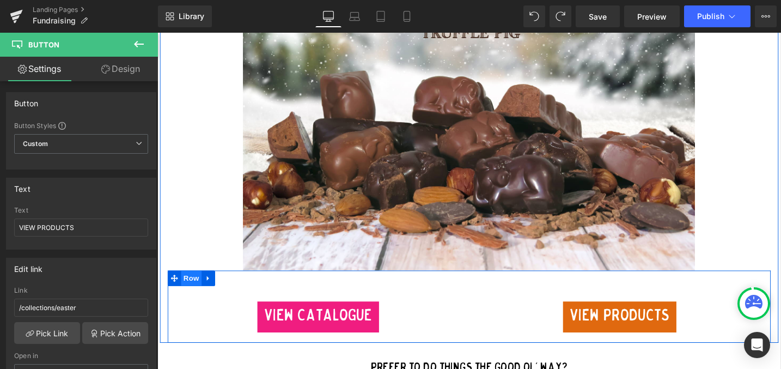
click at [195, 292] on span "Row" at bounding box center [193, 292] width 22 height 16
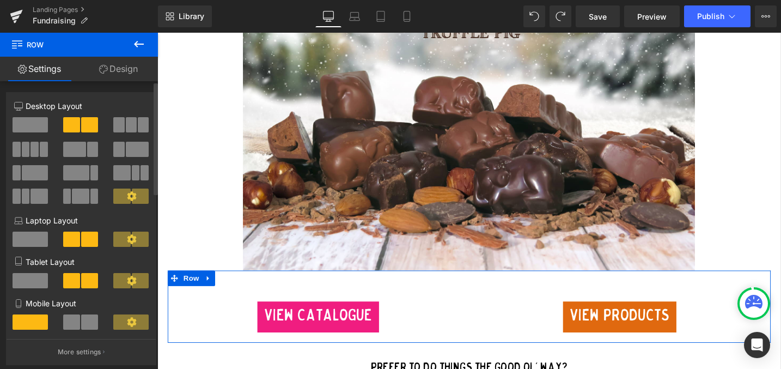
click at [119, 122] on span at bounding box center [118, 124] width 11 height 15
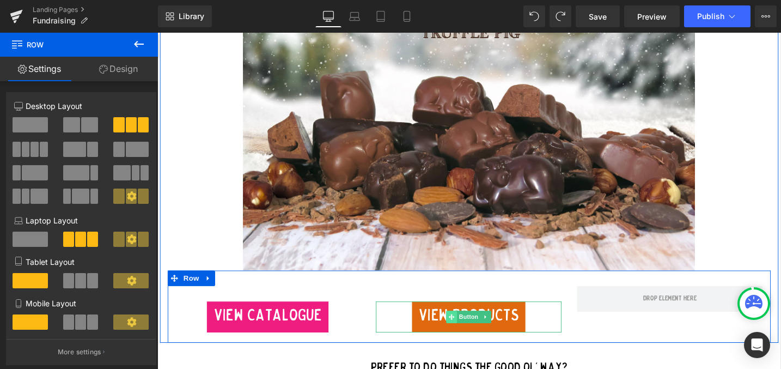
click at [466, 336] on icon at bounding box center [468, 332] width 6 height 7
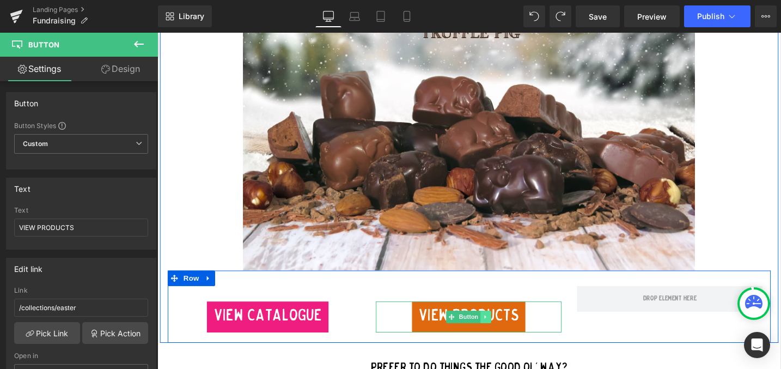
click at [504, 336] on icon at bounding box center [504, 332] width 6 height 7
click at [499, 335] on icon at bounding box center [499, 332] width 6 height 6
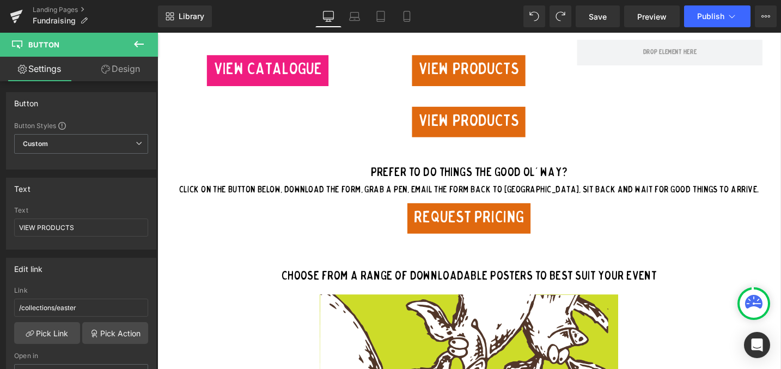
scroll to position [1340, 0]
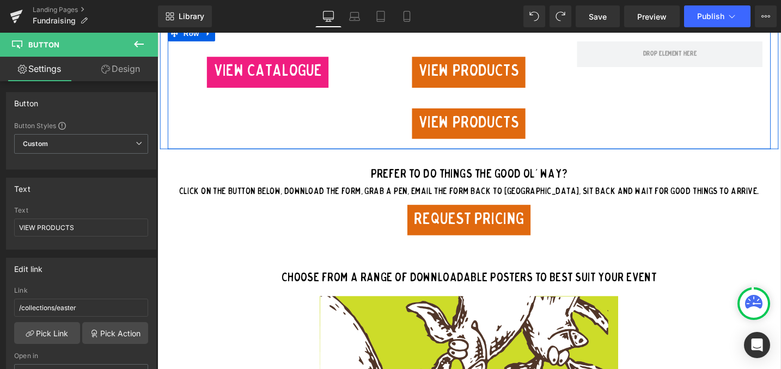
drag, startPoint x: 505, startPoint y: 130, endPoint x: 712, endPoint y: 71, distance: 214.9
click at [712, 71] on div "VIEW CATALOGUE Button VIEW PRODUCTS Button VIEW PRODUCTS Button Row" at bounding box center [486, 91] width 637 height 130
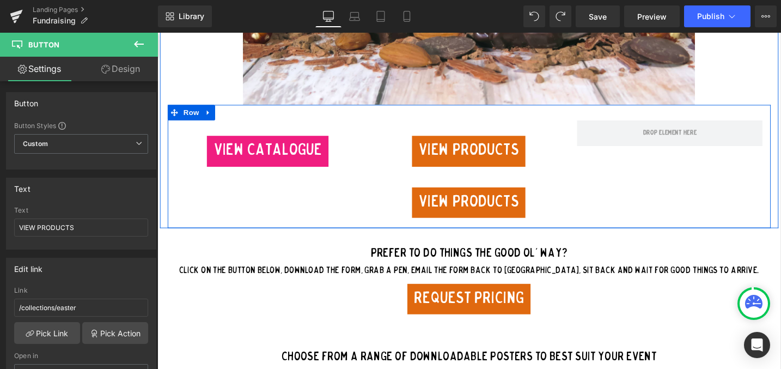
scroll to position [1253, 0]
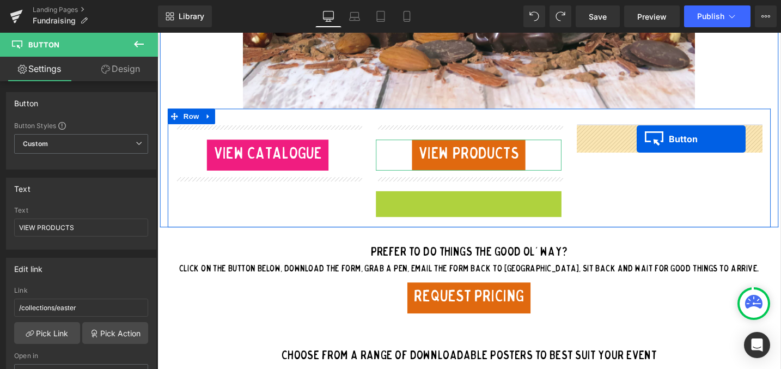
drag, startPoint x: 467, startPoint y: 217, endPoint x: 664, endPoint y: 143, distance: 210.0
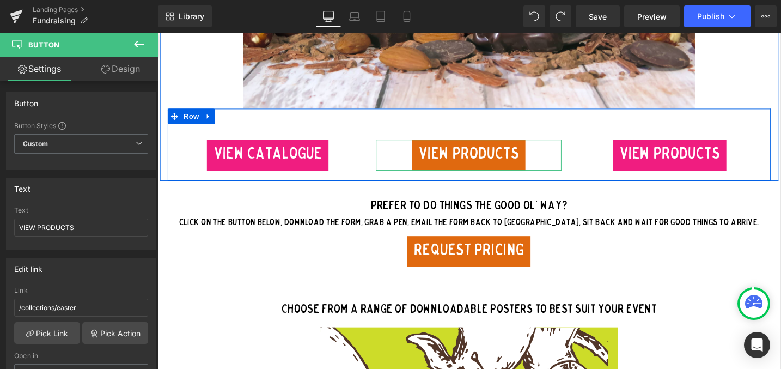
click at [667, 157] on span "VIEW PRODUCTS" at bounding box center [699, 161] width 106 height 25
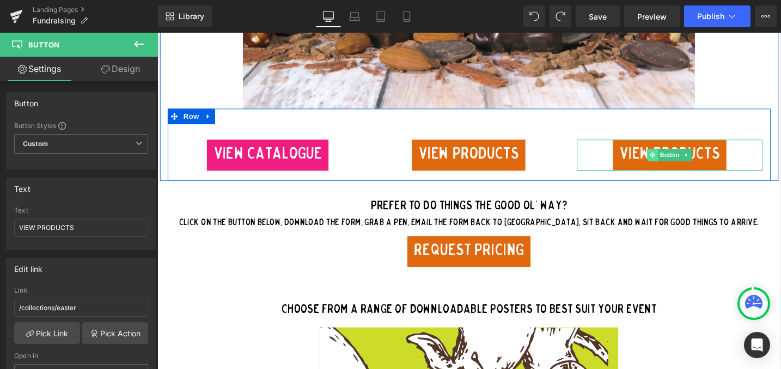
click at [684, 159] on span at bounding box center [680, 161] width 11 height 13
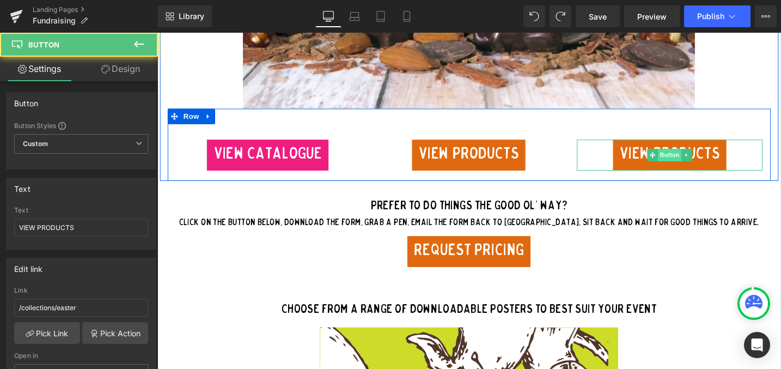
click at [700, 162] on span "Button" at bounding box center [698, 161] width 25 height 13
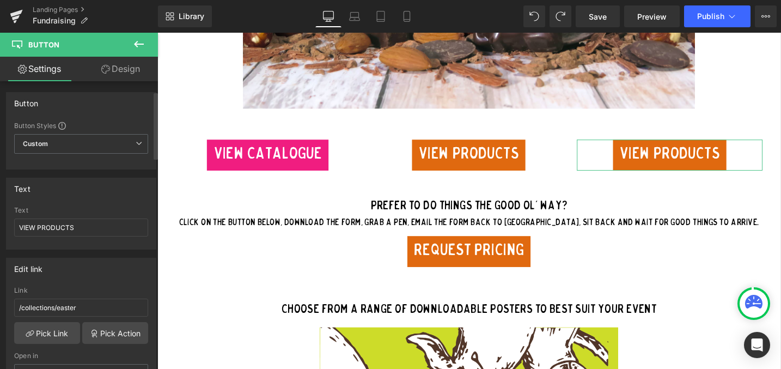
scroll to position [42, 0]
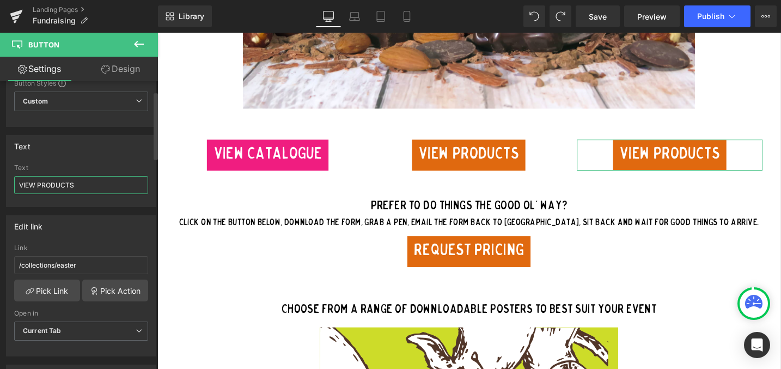
click at [72, 186] on input "VIEW PRODUCTS" at bounding box center [81, 185] width 134 height 18
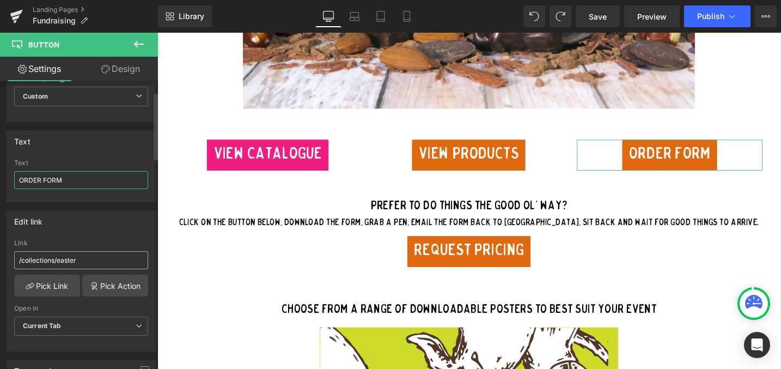
scroll to position [61, 0]
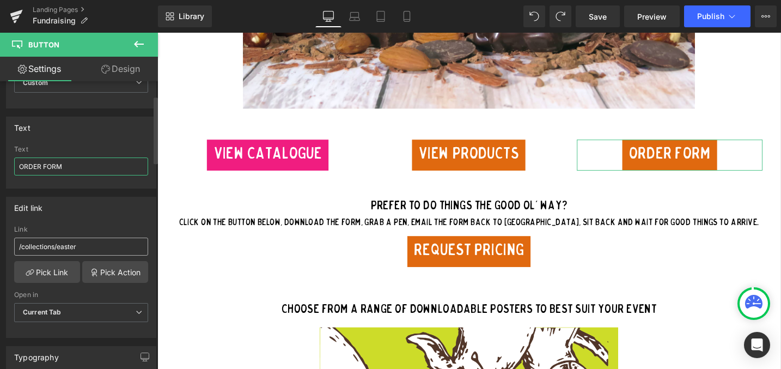
type input "ORDER FORM"
click at [70, 243] on input "/collections/easter" at bounding box center [81, 246] width 134 height 18
click at [73, 242] on input "/collections/easter" at bounding box center [81, 246] width 134 height 18
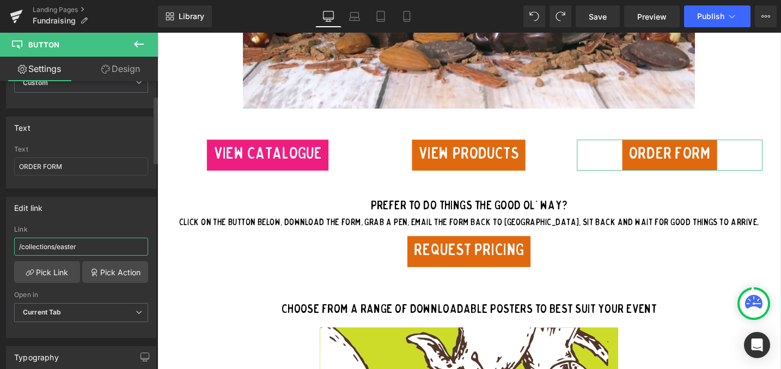
click at [73, 242] on input "/collections/easter" at bounding box center [81, 246] width 134 height 18
paste input "https://trufflepigchocolate.com/collections/christmas"
type input "https://trufflepigchocolate.com/collections/christmas"
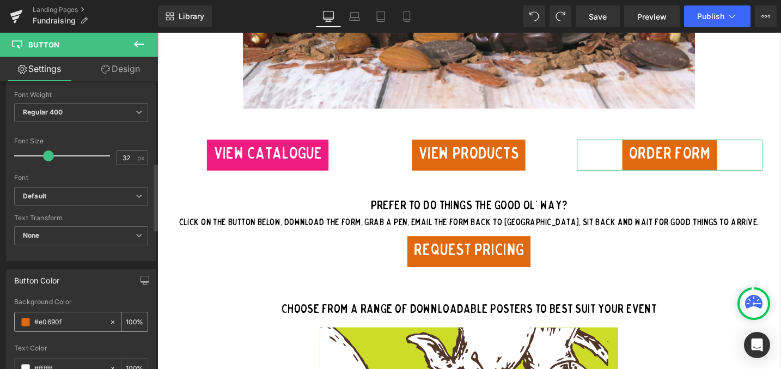
scroll to position [348, 0]
click at [51, 322] on input "#e0690f" at bounding box center [69, 318] width 70 height 12
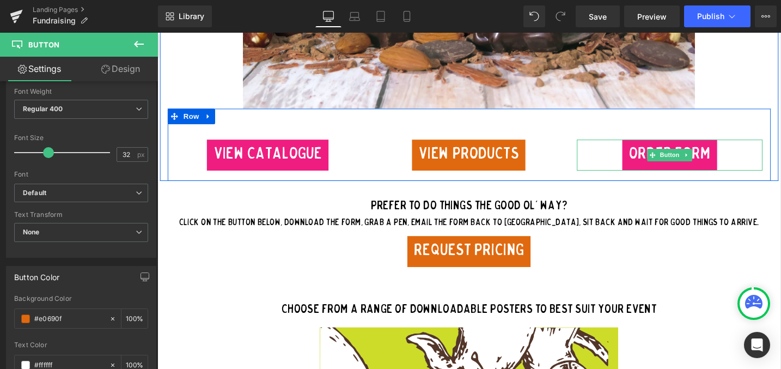
click at [663, 161] on span "ORDER FORM" at bounding box center [698, 161] width 86 height 25
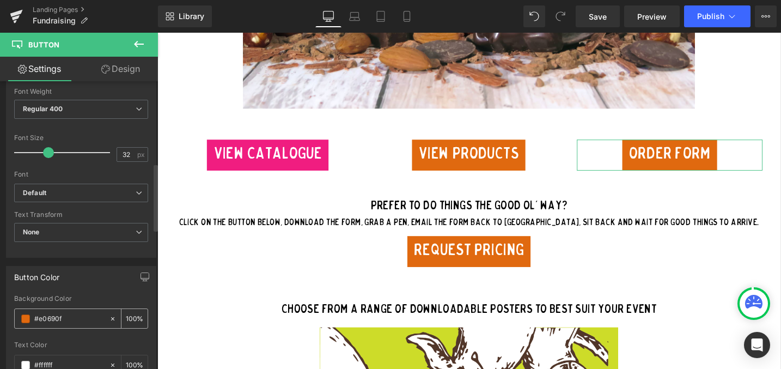
click at [53, 317] on input "#e0690f" at bounding box center [69, 318] width 70 height 12
click at [52, 317] on input "#e0690f" at bounding box center [69, 318] width 70 height 12
type input "#00000"
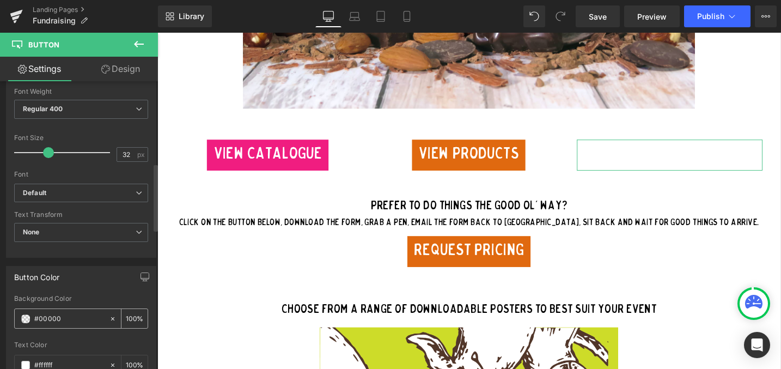
type input "0"
type input "#00"
type input "0"
type input "#"
type input "FFFF"
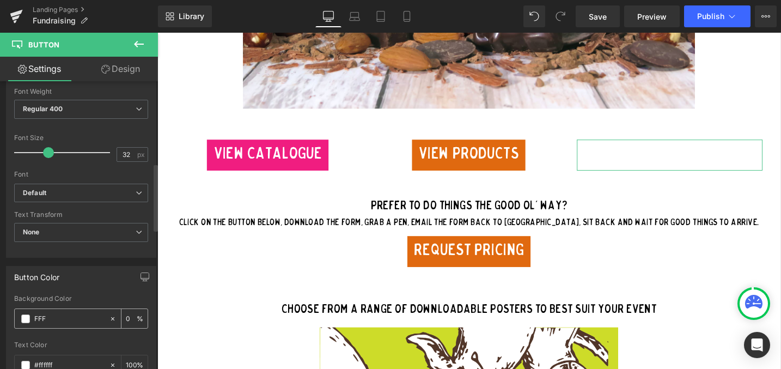
type input "100"
type input "FFFFFF"
type input "100"
type input "000"
type input "100"
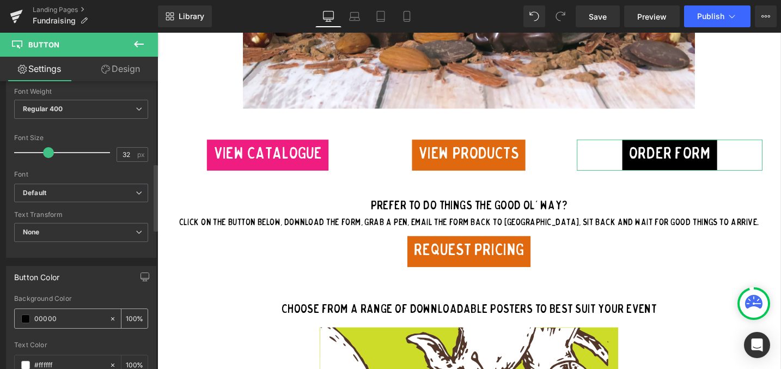
type input "000000"
type input "100"
type input "000000"
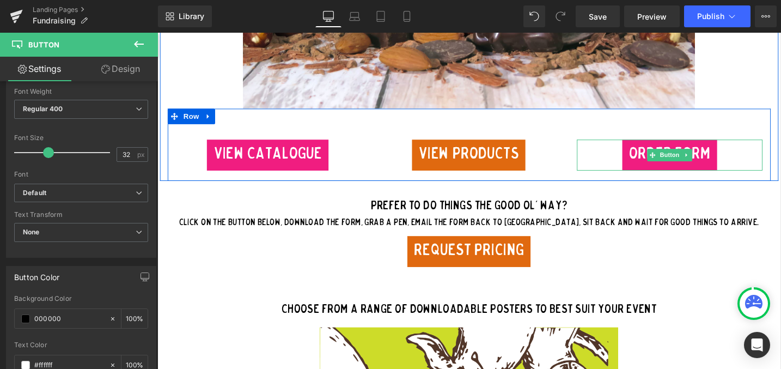
click at [678, 171] on span "ORDER FORM" at bounding box center [698, 161] width 86 height 25
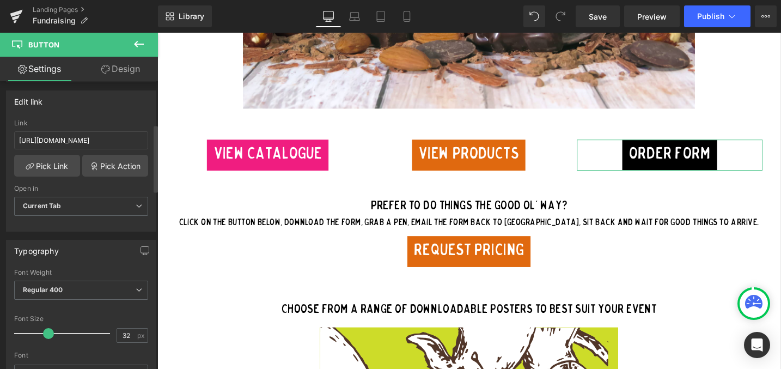
scroll to position [143, 0]
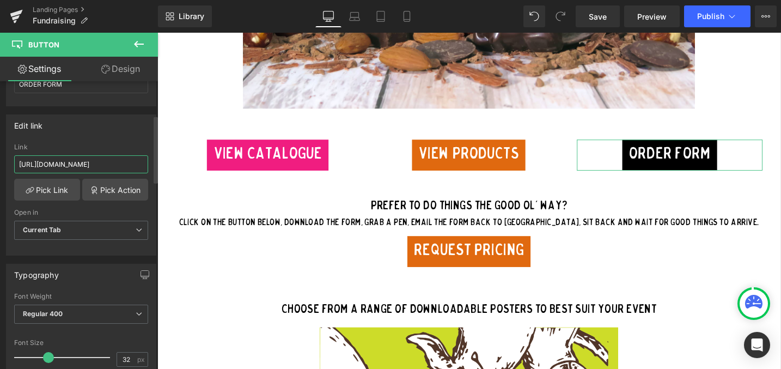
click at [82, 167] on input "https://trufflepigchocolate.com/collections/christmas" at bounding box center [81, 164] width 134 height 18
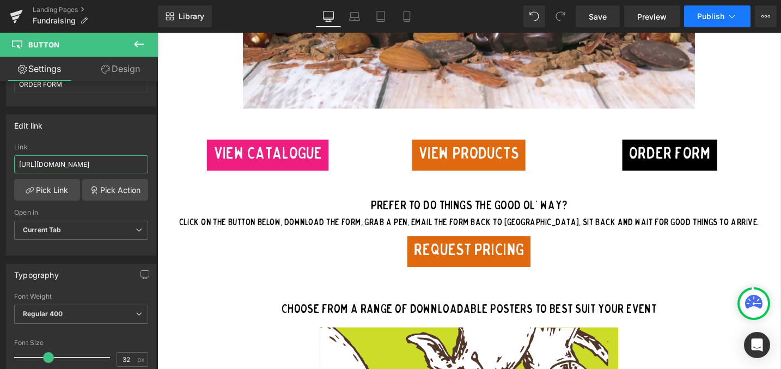
type input "https://cdn.shopify.com/s/files/1/0141/2359/7882/files/HOLIDAY_ORDER_FORMS_2025…"
click at [710, 19] on span "Publish" at bounding box center [710, 16] width 27 height 9
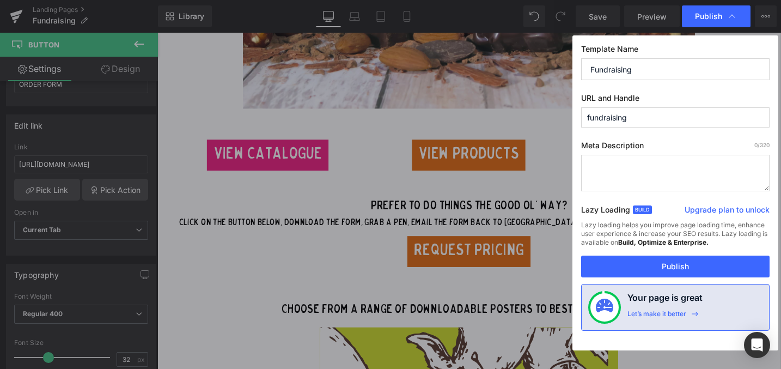
scroll to position [0, 0]
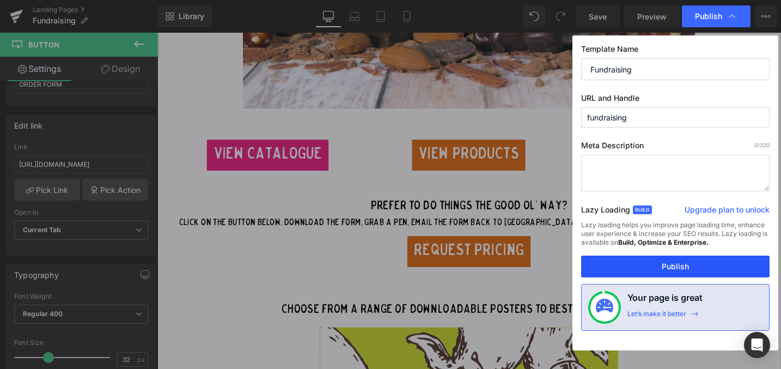
click at [642, 271] on button "Publish" at bounding box center [675, 266] width 188 height 22
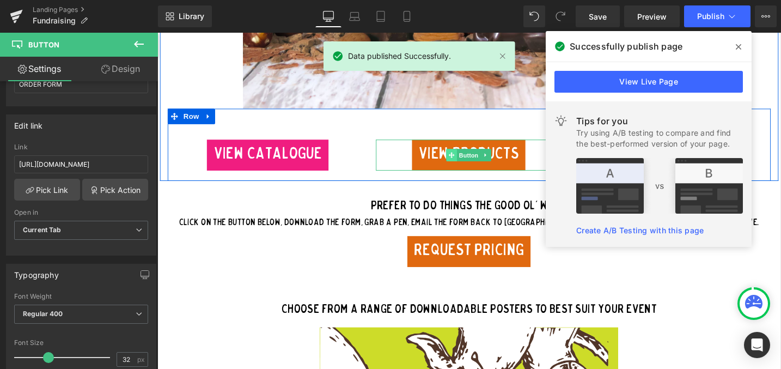
click at [470, 163] on link "Button" at bounding box center [481, 161] width 36 height 13
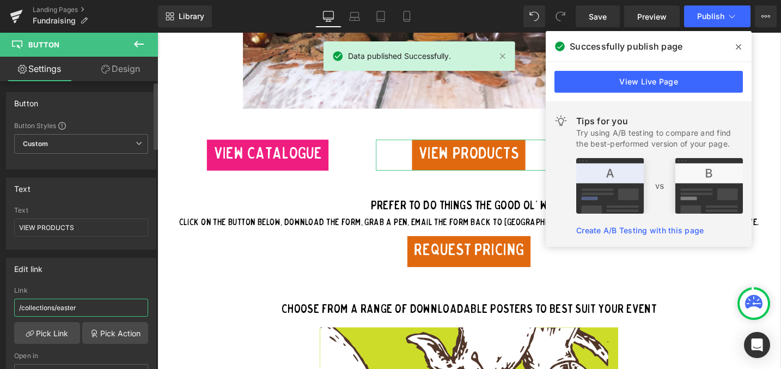
click at [67, 309] on input "/collections/easter" at bounding box center [81, 307] width 134 height 18
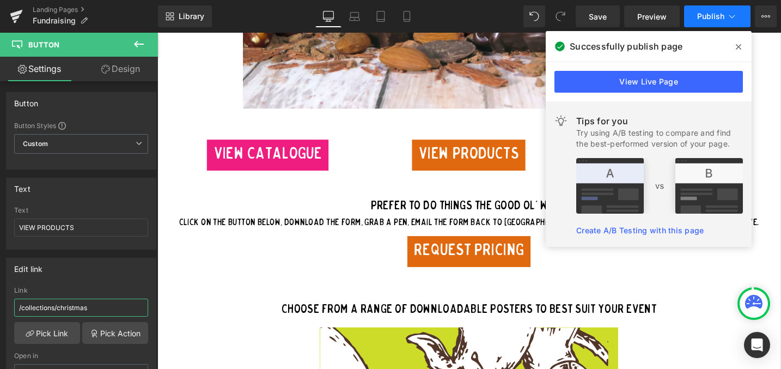
type input "/collections/christmas"
click at [706, 16] on span "Publish" at bounding box center [710, 16] width 27 height 9
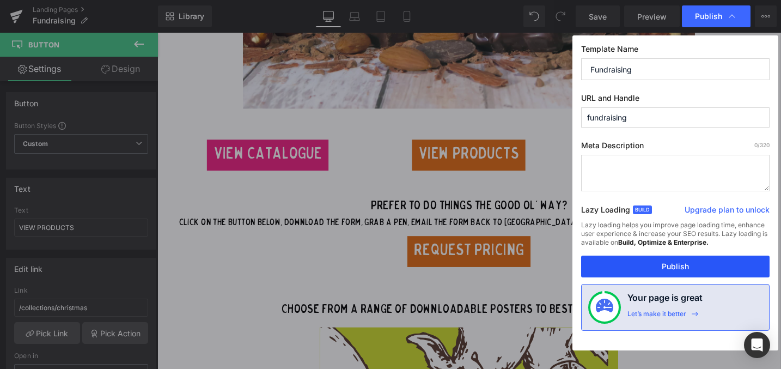
click at [633, 264] on button "Publish" at bounding box center [675, 266] width 188 height 22
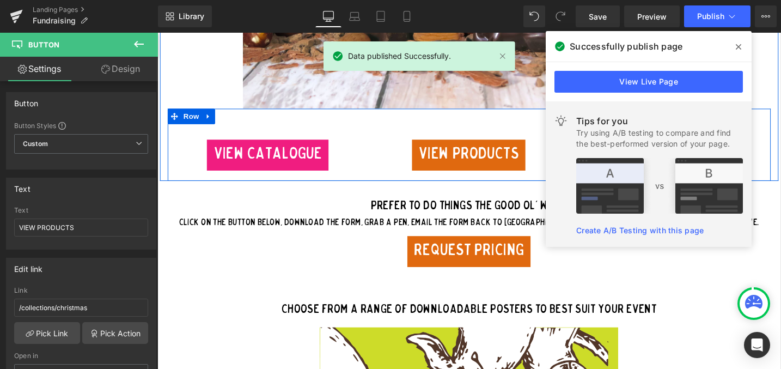
click at [268, 160] on span "Button" at bounding box center [274, 161] width 25 height 13
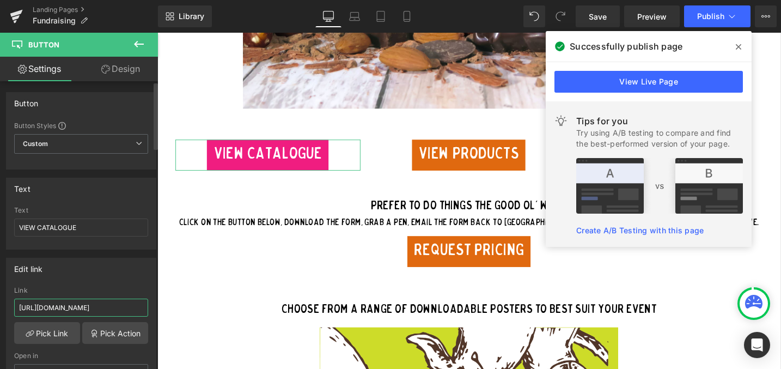
click at [95, 309] on input "[URL][DOMAIN_NAME]" at bounding box center [81, 307] width 134 height 18
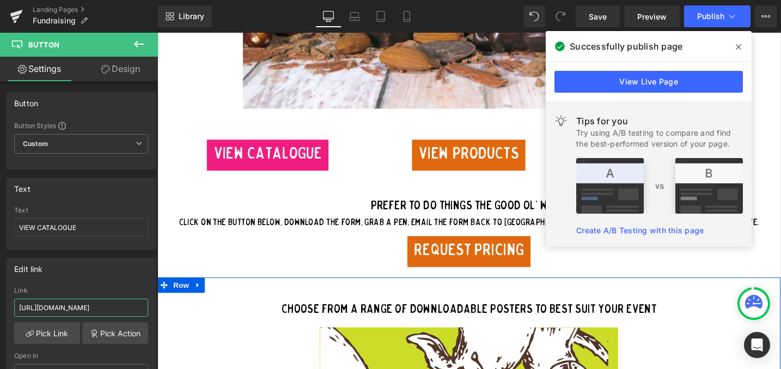
drag, startPoint x: 253, startPoint y: 341, endPoint x: 170, endPoint y: 327, distance: 83.5
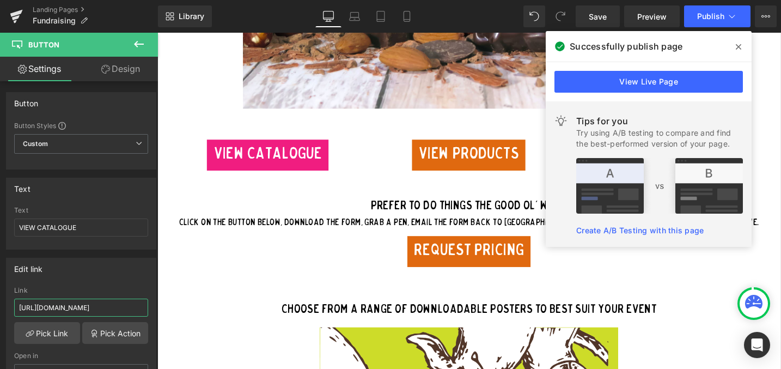
scroll to position [0, 0]
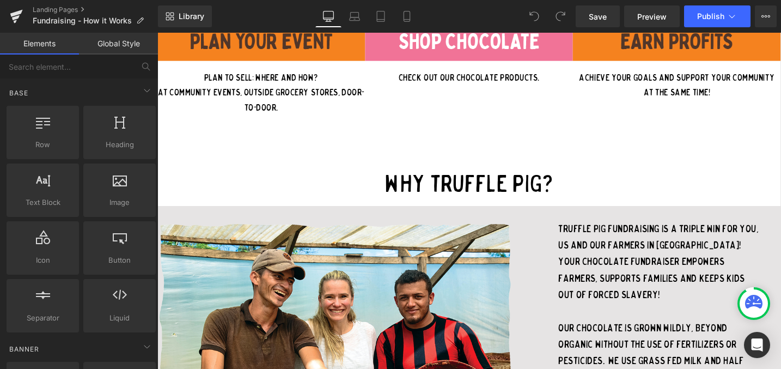
scroll to position [996, 0]
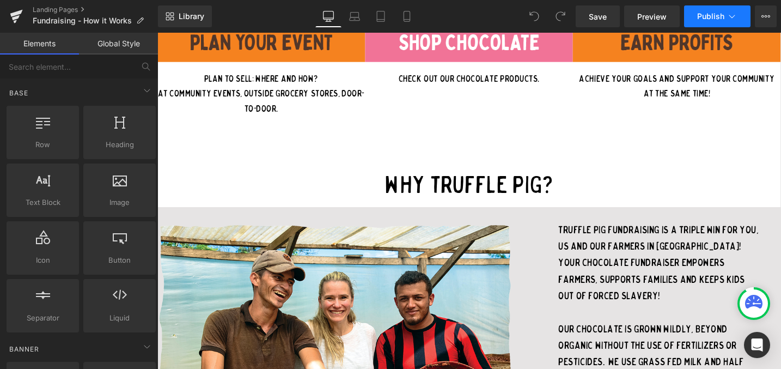
click at [710, 25] on button "Publish" at bounding box center [717, 16] width 66 height 22
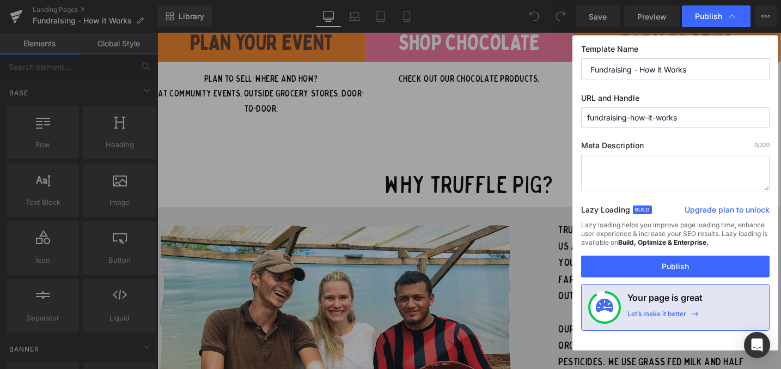
click at [657, 255] on div "Lazy loading helps you improve page loading time, enhance user experience & inc…" at bounding box center [675, 237] width 188 height 35
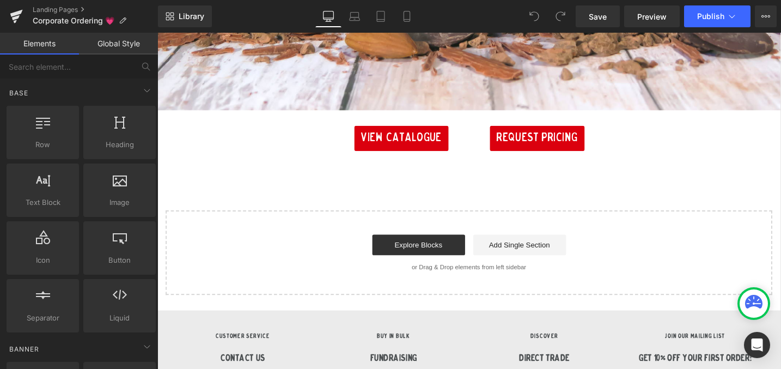
scroll to position [739, 0]
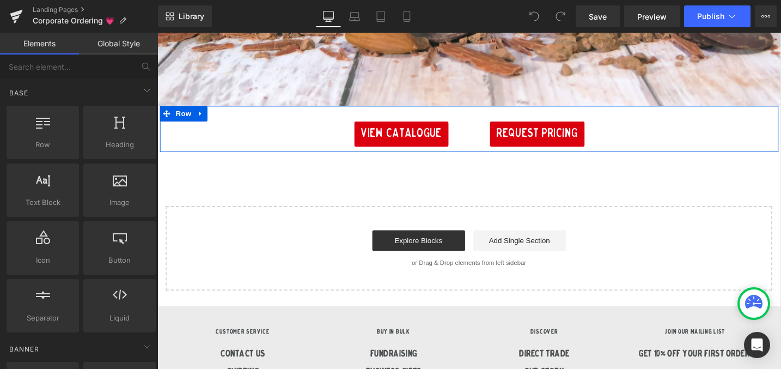
click at [482, 141] on div "View Catalogue Button" at bounding box center [323, 139] width 327 height 26
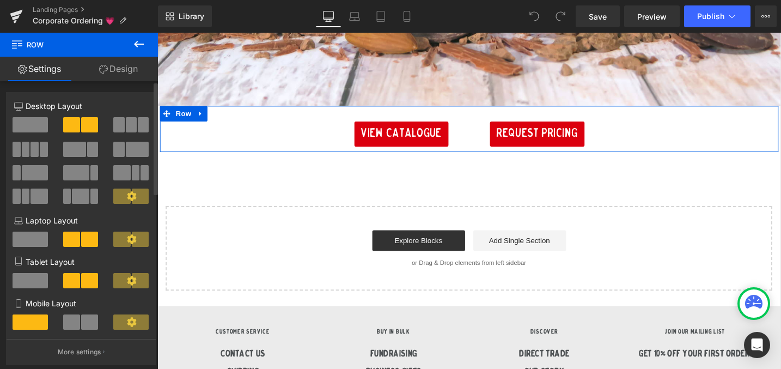
click at [127, 125] on span at bounding box center [131, 124] width 11 height 15
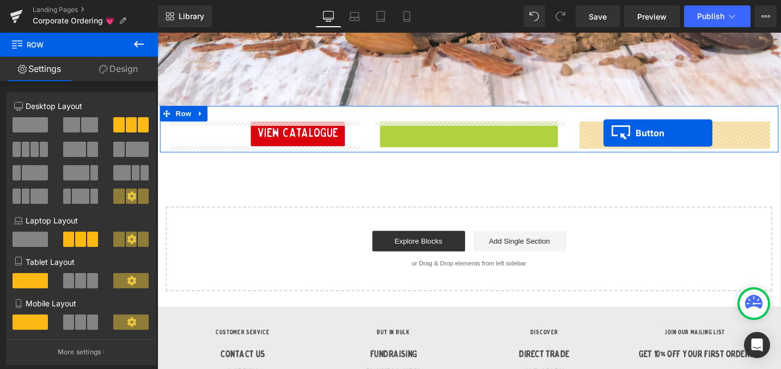
drag, startPoint x: 445, startPoint y: 138, endPoint x: 629, endPoint y: 138, distance: 183.5
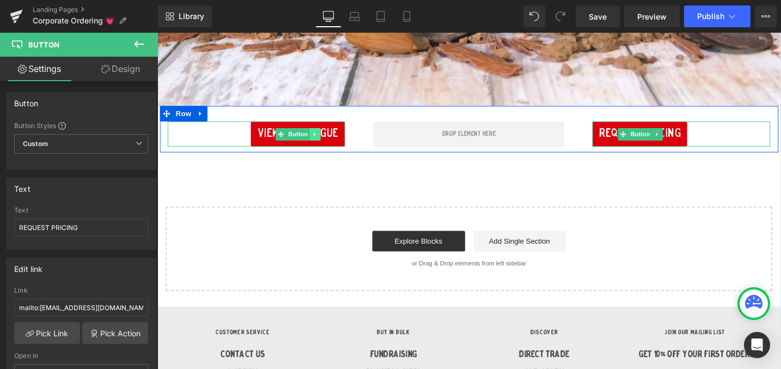
click at [324, 138] on icon at bounding box center [324, 140] width 6 height 7
click at [317, 140] on icon at bounding box center [318, 140] width 6 height 6
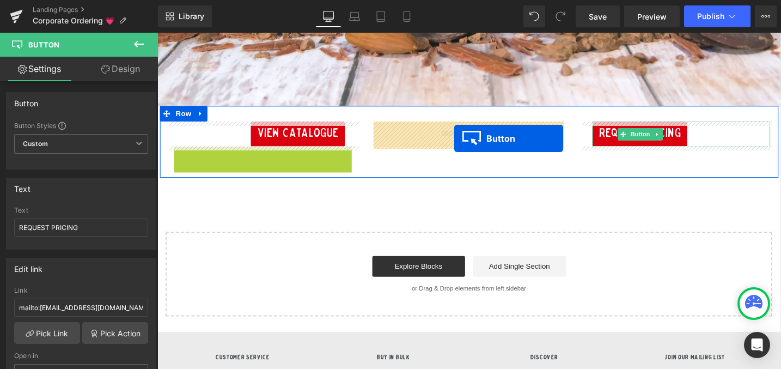
drag, startPoint x: 309, startPoint y: 171, endPoint x: 470, endPoint y: 143, distance: 164.1
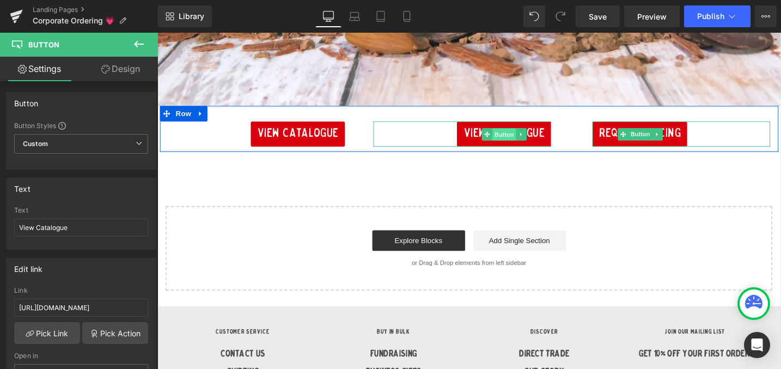
click at [517, 138] on span "Button" at bounding box center [523, 139] width 25 height 13
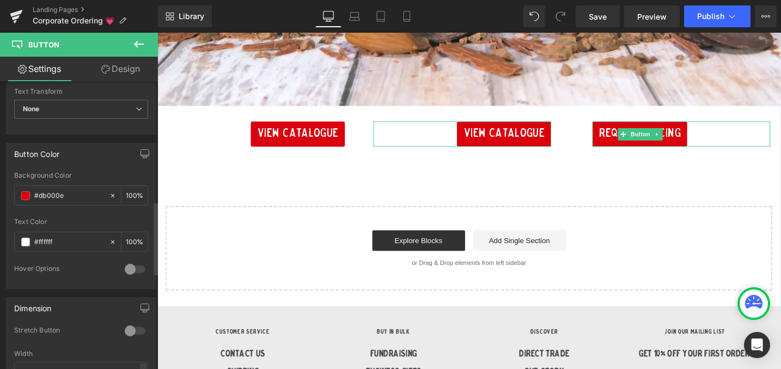
scroll to position [472, 0]
click at [46, 195] on input "#db000e" at bounding box center [69, 194] width 70 height 12
paste input "#389621"
click at [46, 195] on input "#db000e" at bounding box center [69, 194] width 70 height 12
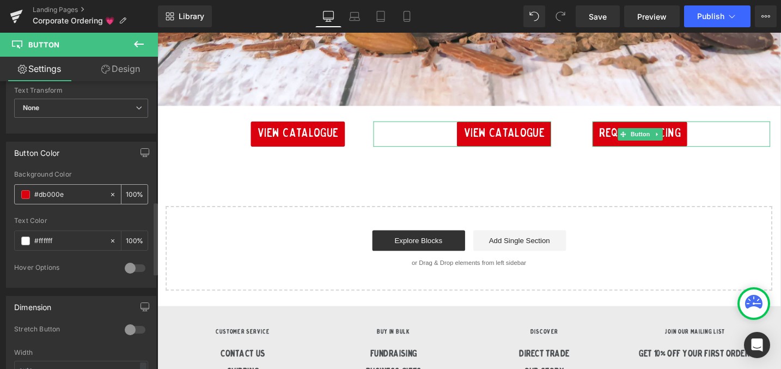
type input "##389621"
type input "0"
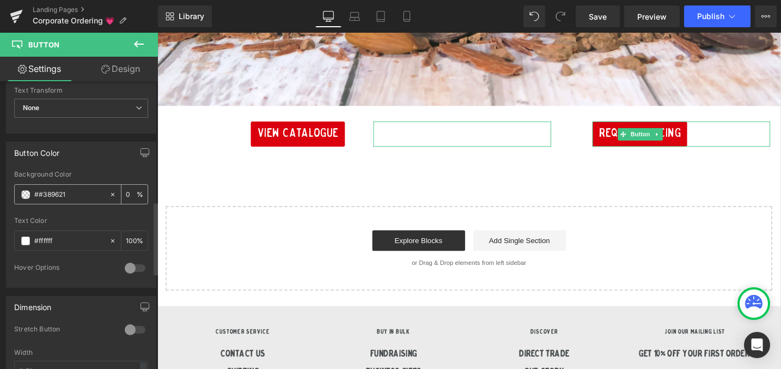
click at [40, 193] on input "##389621" at bounding box center [69, 194] width 70 height 12
paste input "text"
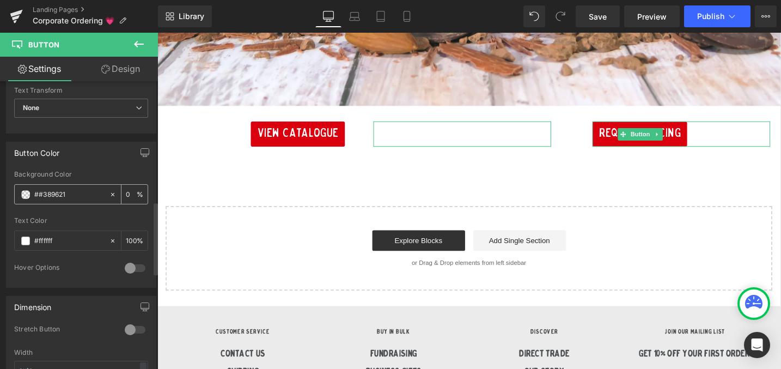
type input "#389621"
type input "100"
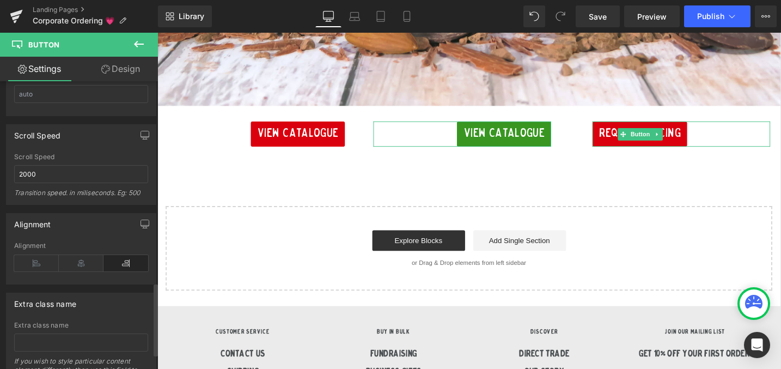
scroll to position [790, 0]
type input "#389621"
click at [75, 262] on icon at bounding box center [81, 262] width 45 height 16
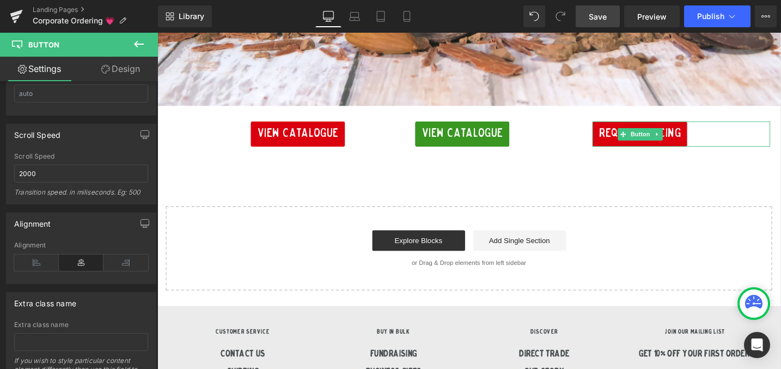
click at [586, 19] on link "Save" at bounding box center [597, 16] width 44 height 22
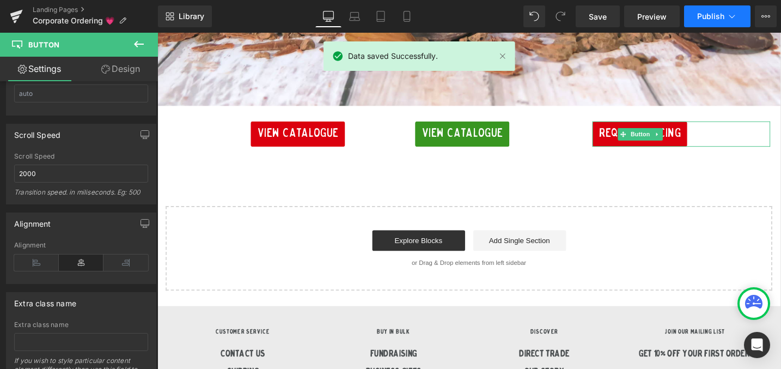
click at [697, 16] on span "Publish" at bounding box center [710, 16] width 27 height 9
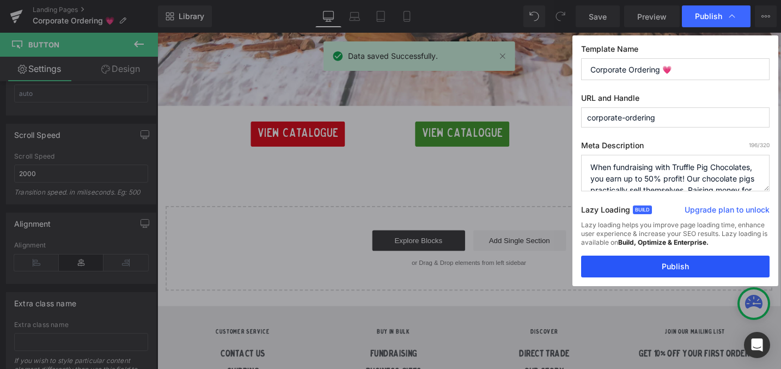
click at [605, 262] on button "Publish" at bounding box center [675, 266] width 188 height 22
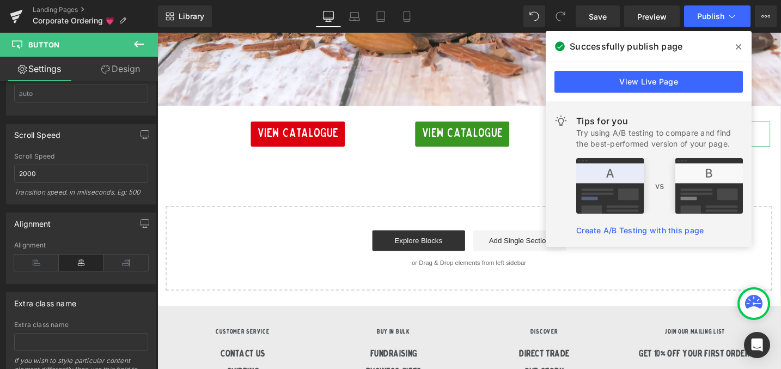
click at [738, 47] on icon at bounding box center [737, 46] width 5 height 5
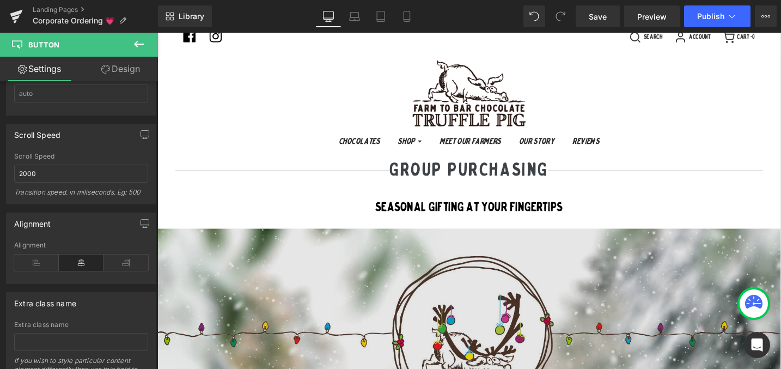
scroll to position [39, 0]
